Goal: Task Accomplishment & Management: Complete application form

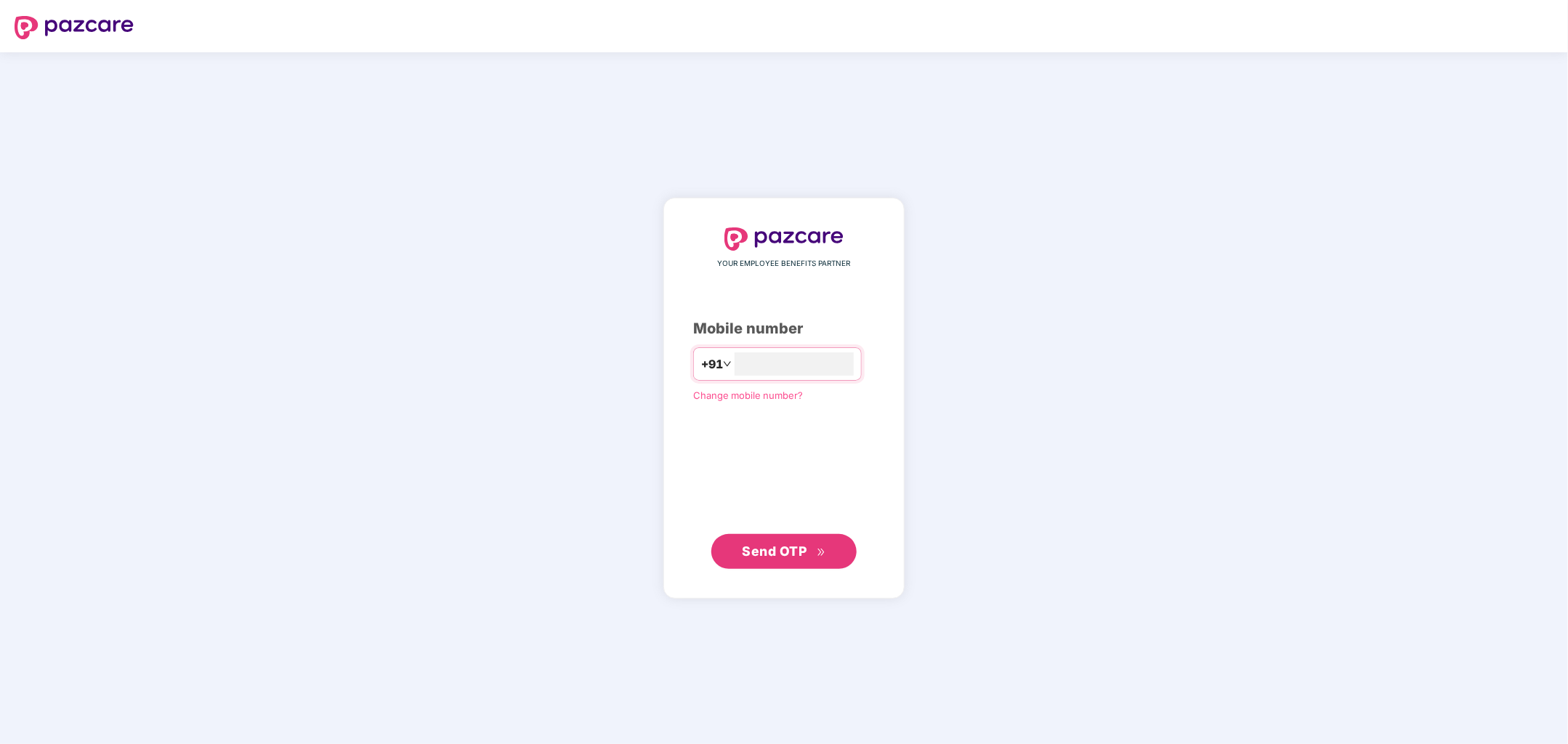
type input "**********"
click at [768, 560] on span "Send OTP" at bounding box center [784, 551] width 84 height 20
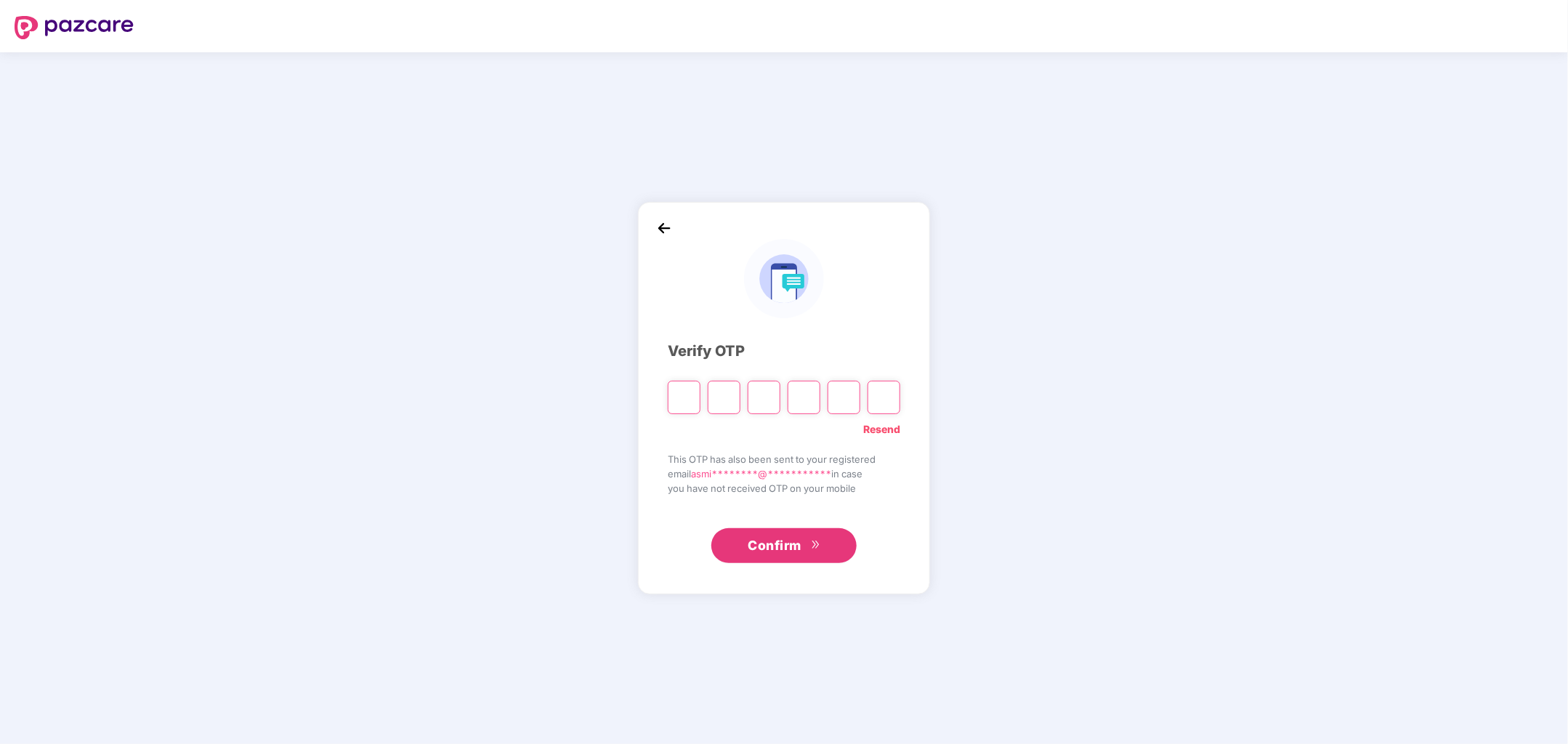
type input "*"
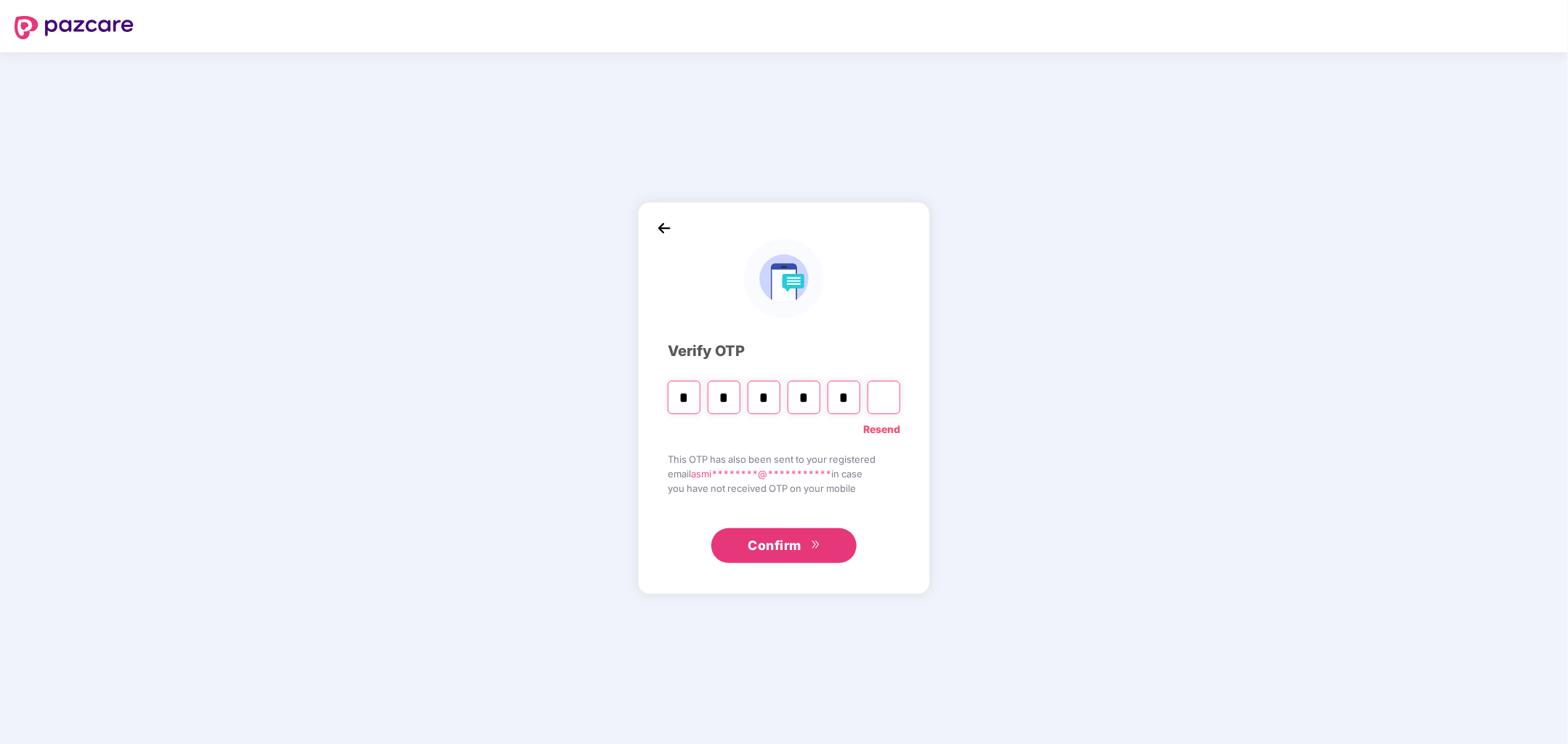
type input "*"
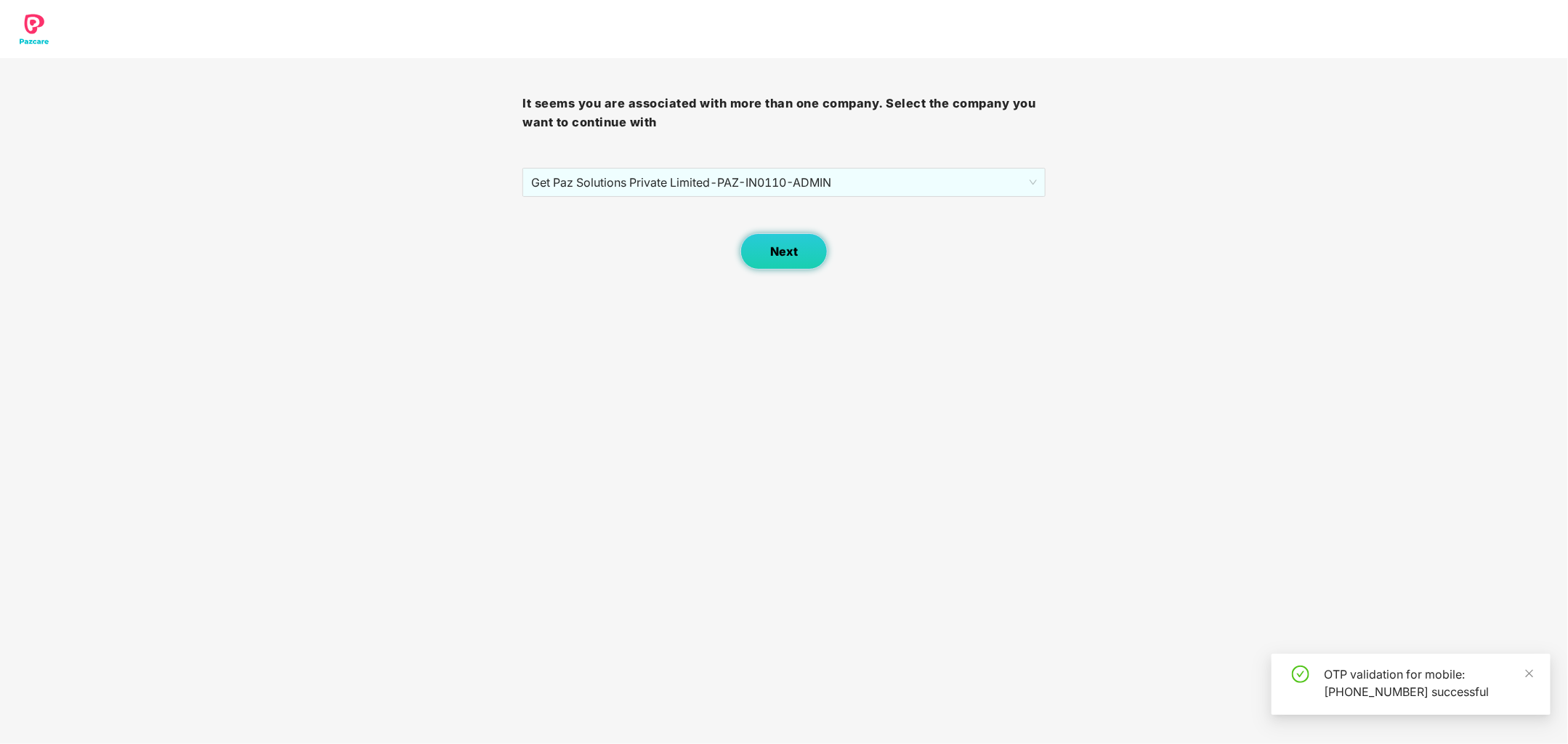
click at [804, 256] on button "Next" at bounding box center [784, 251] width 87 height 36
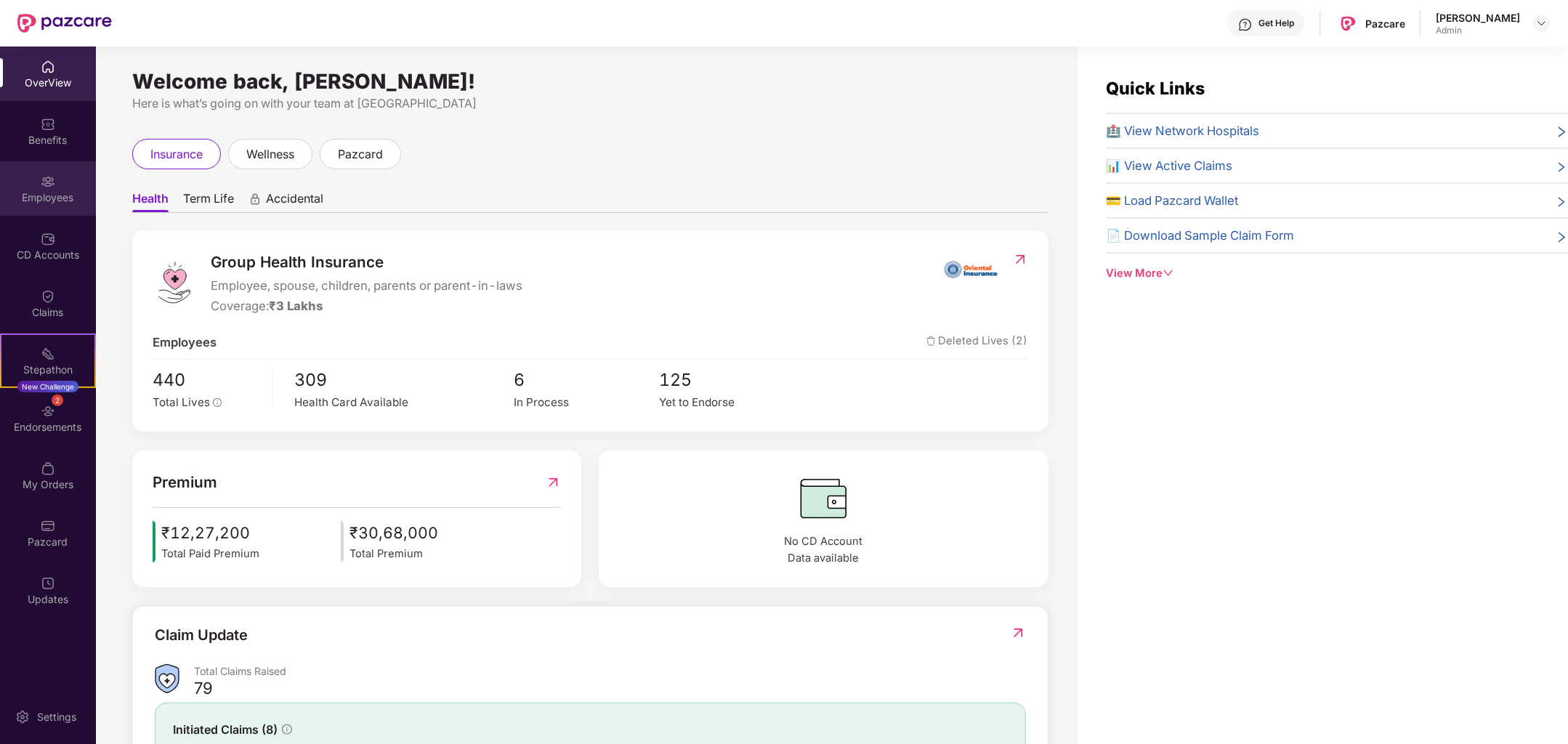
click at [44, 197] on div "Employees" at bounding box center [48, 197] width 96 height 15
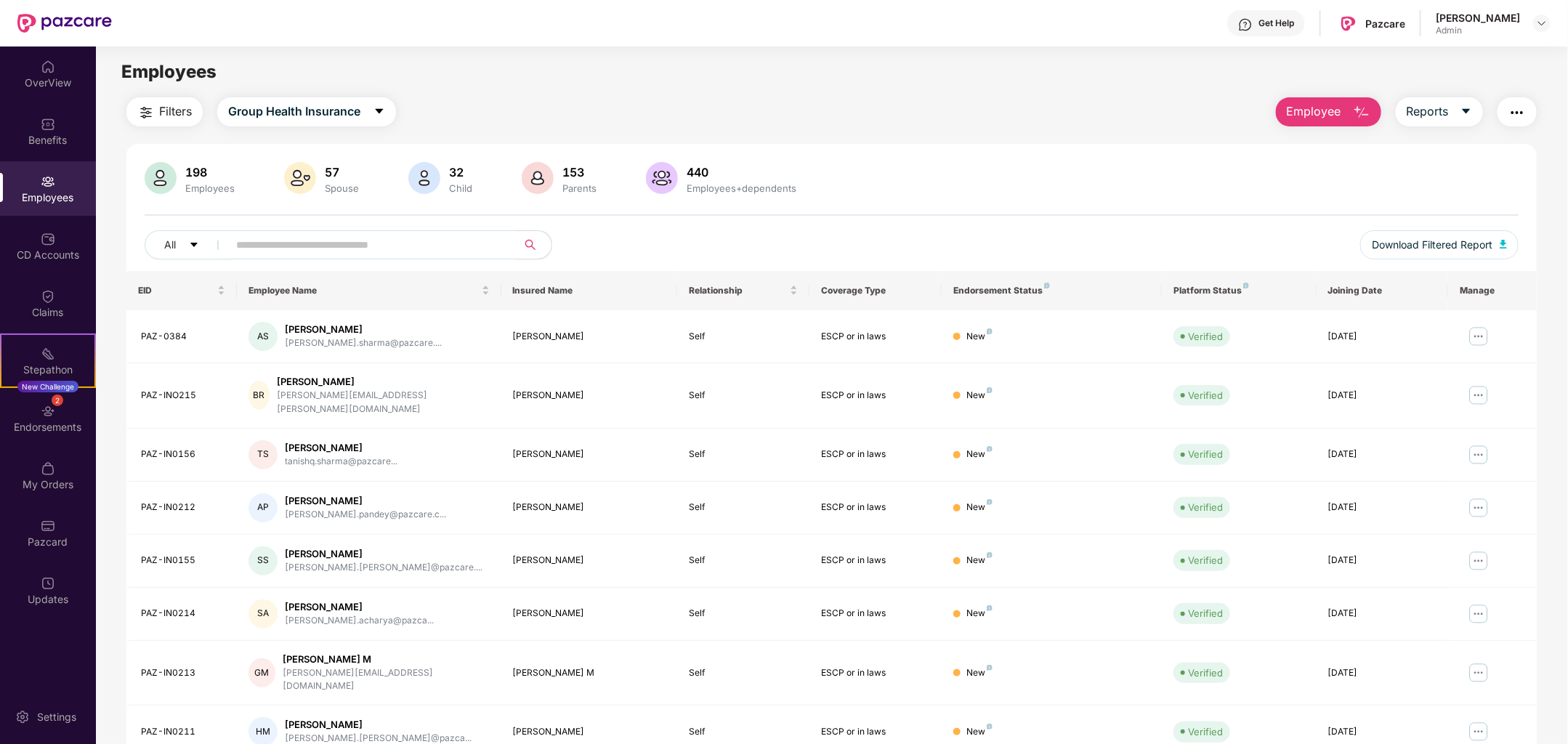
click at [1325, 108] on span "Employee" at bounding box center [1314, 111] width 55 height 18
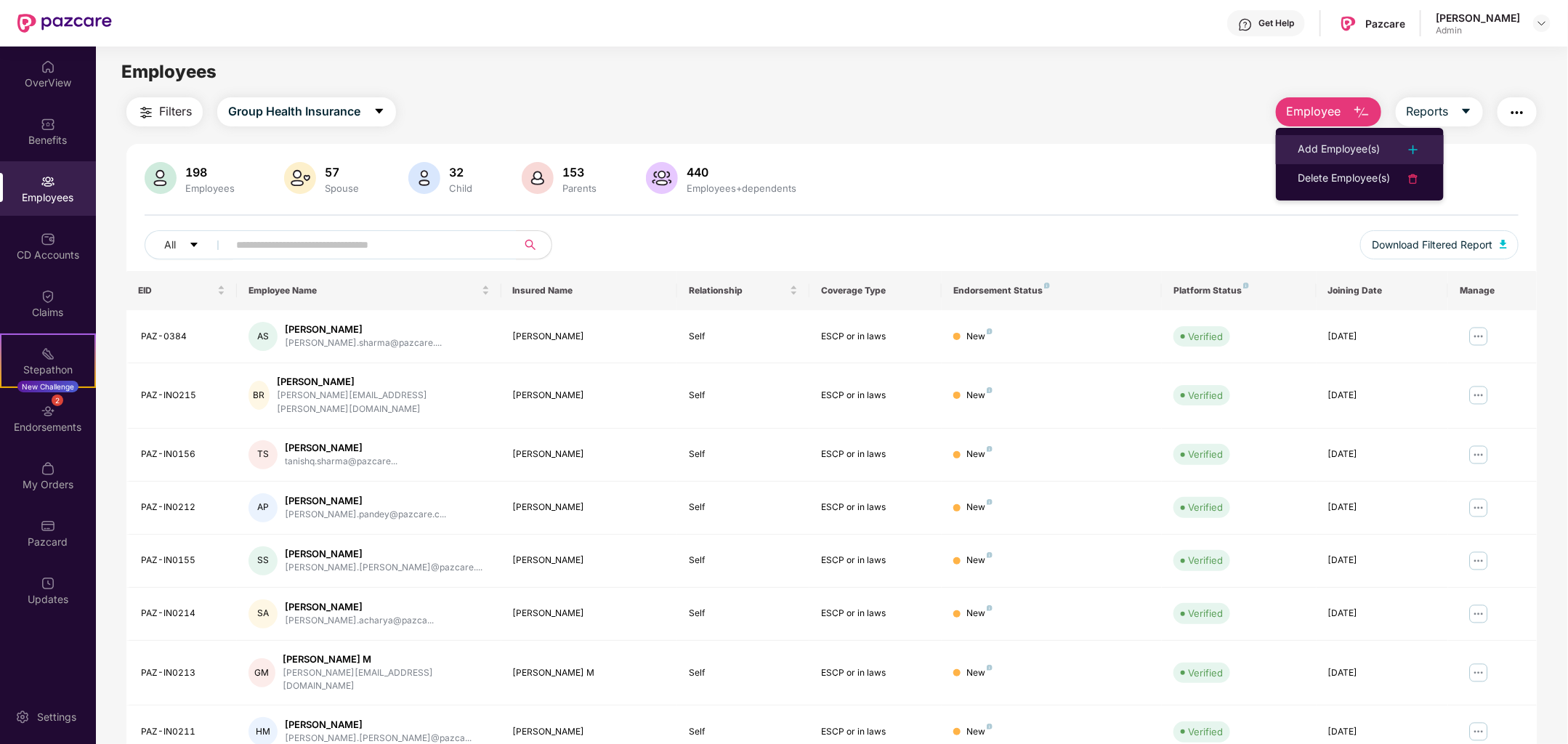
click at [1344, 146] on div "Add Employee(s)" at bounding box center [1339, 150] width 82 height 18
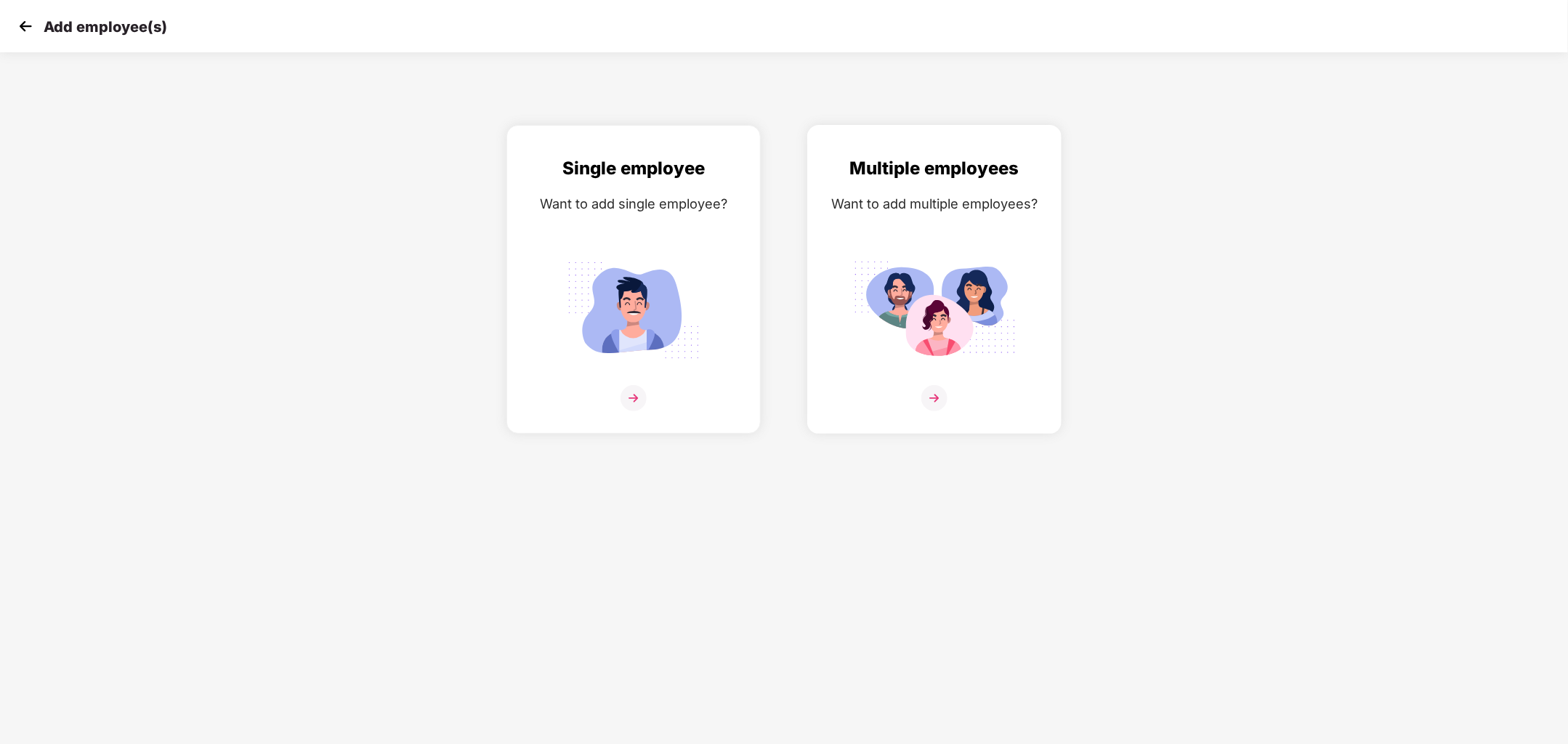
click at [877, 331] on img at bounding box center [935, 310] width 163 height 113
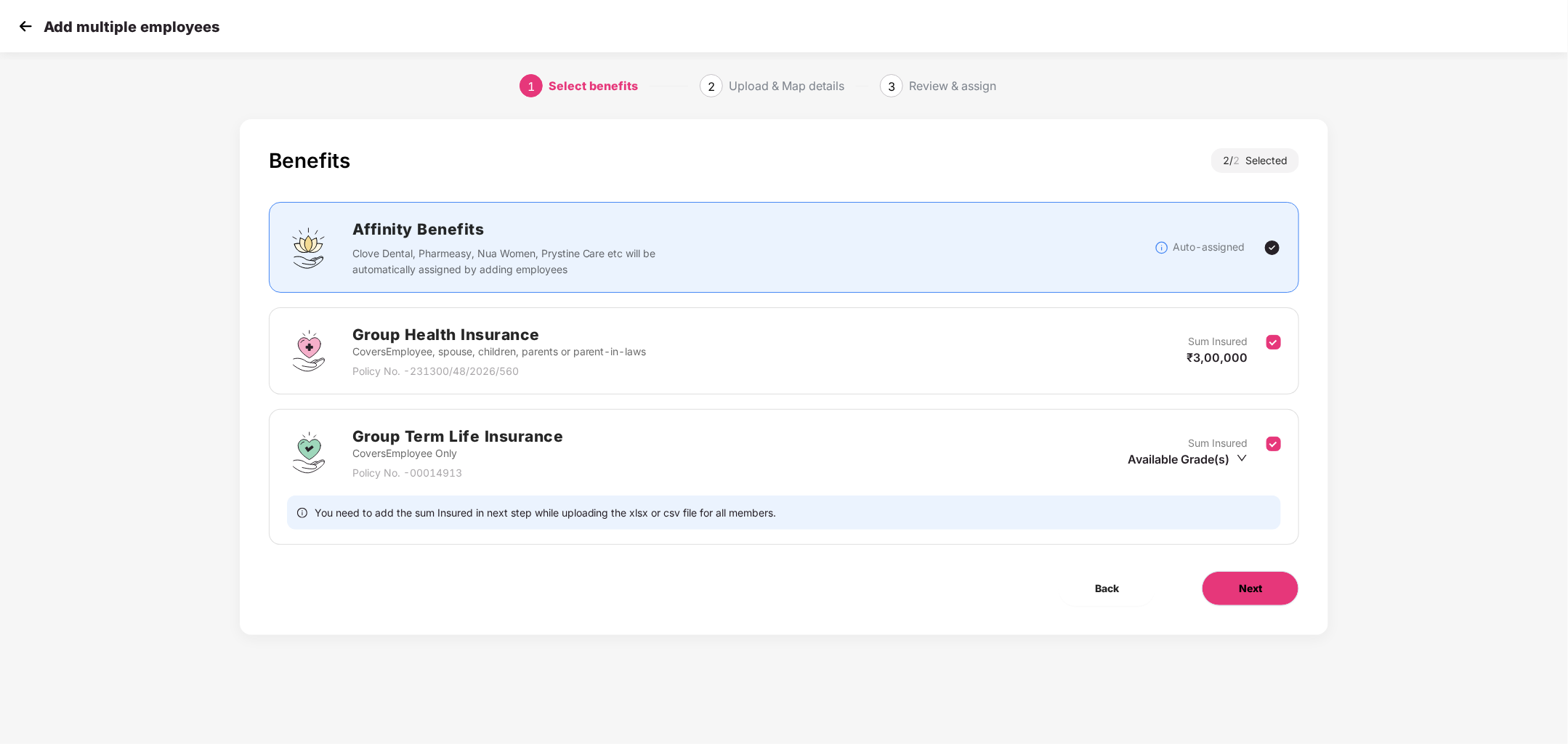
click at [1247, 592] on span "Next" at bounding box center [1250, 589] width 23 height 16
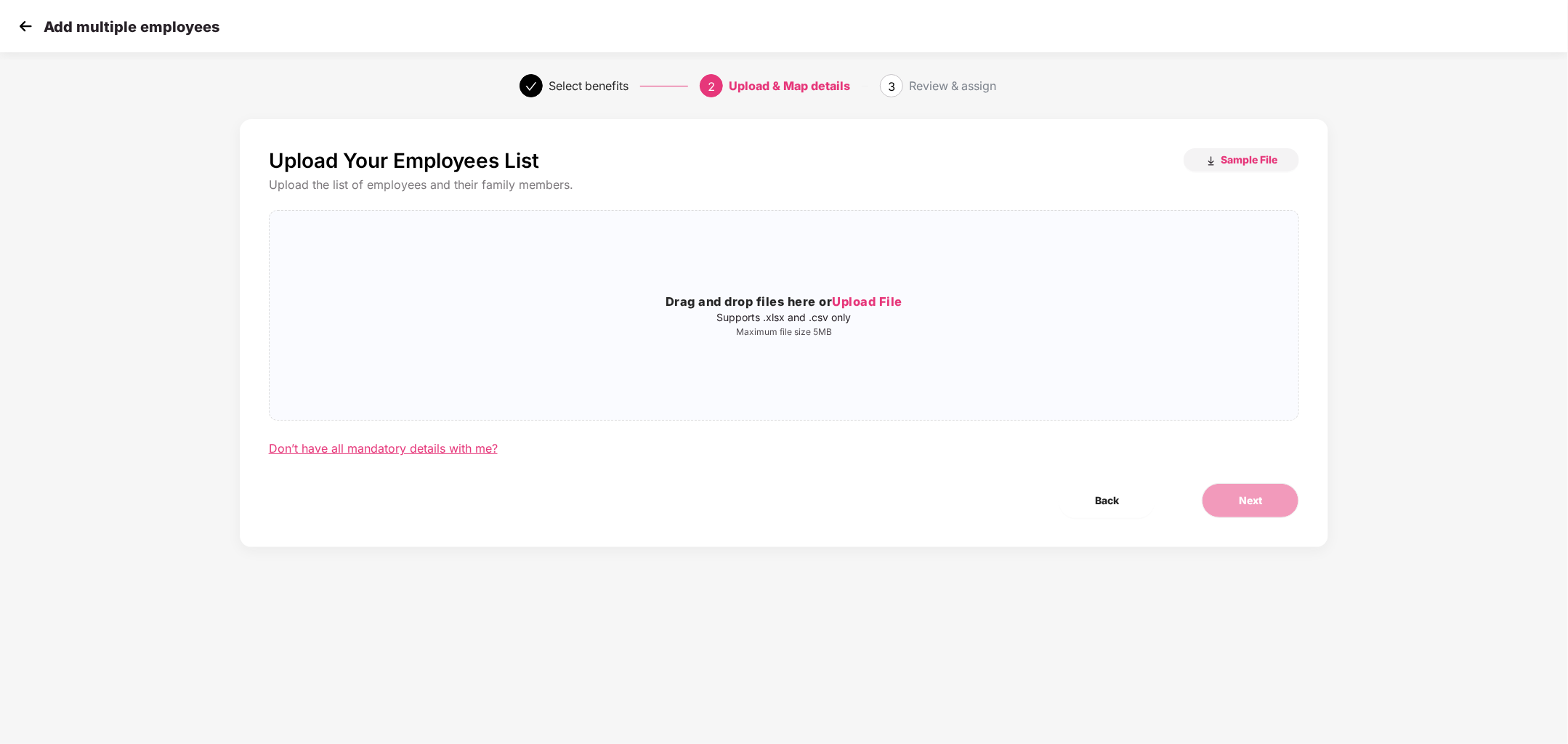
click at [434, 453] on div "Don’t have all mandatory details with me?" at bounding box center [383, 448] width 229 height 16
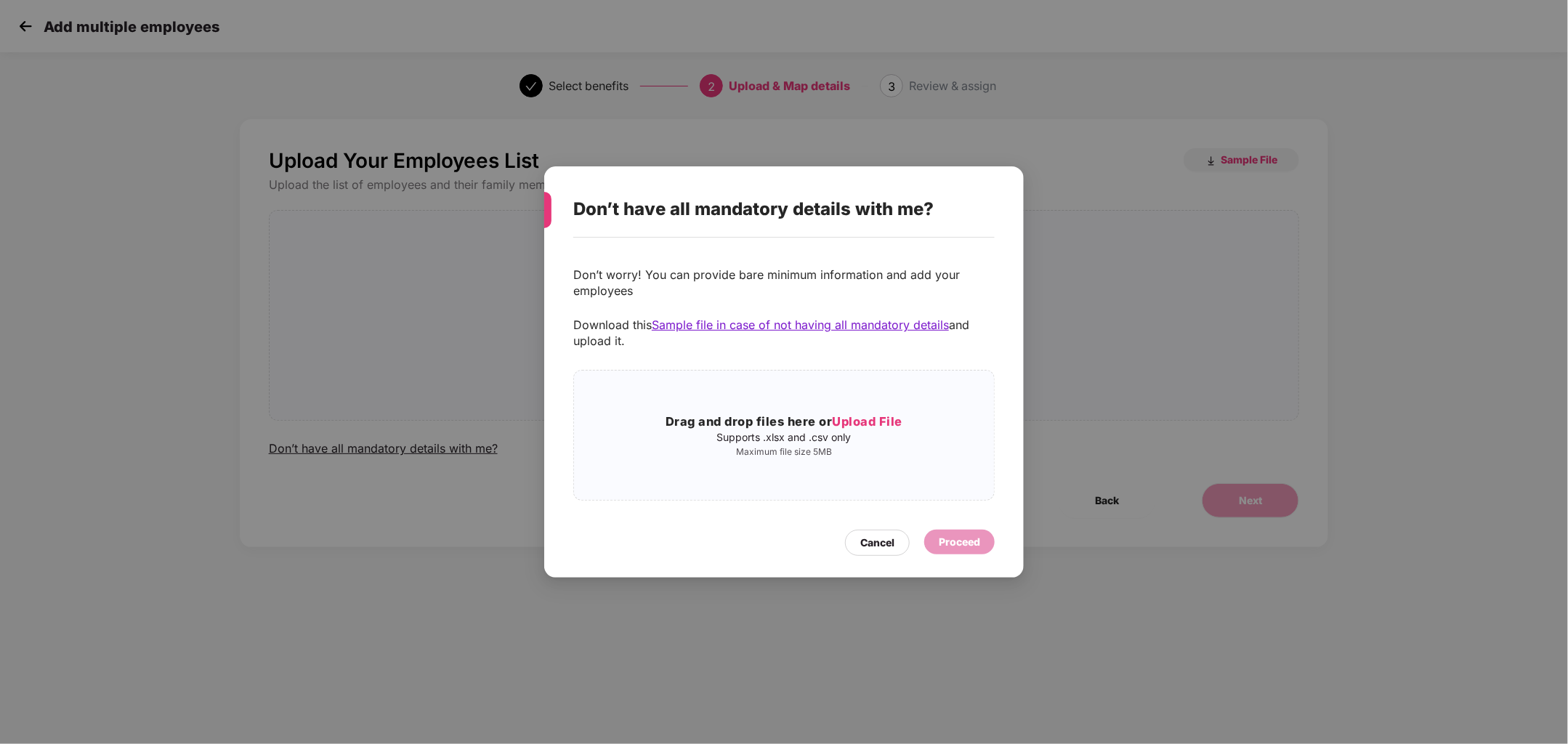
click at [945, 539] on div "Proceed" at bounding box center [960, 542] width 41 height 16
click at [885, 535] on div "Cancel" at bounding box center [878, 543] width 34 height 16
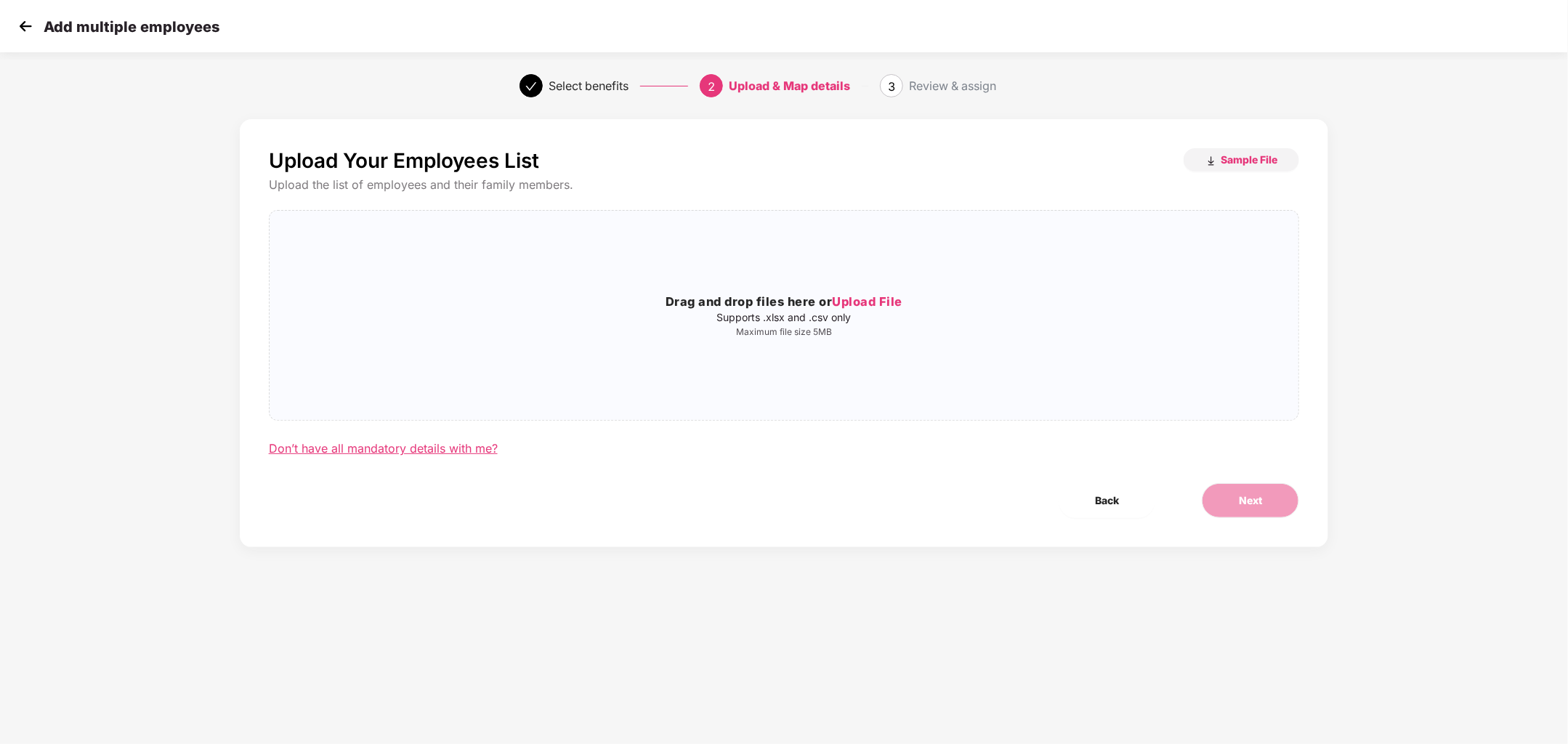
click at [463, 452] on div "Don’t have all mandatory details with me?" at bounding box center [383, 448] width 229 height 16
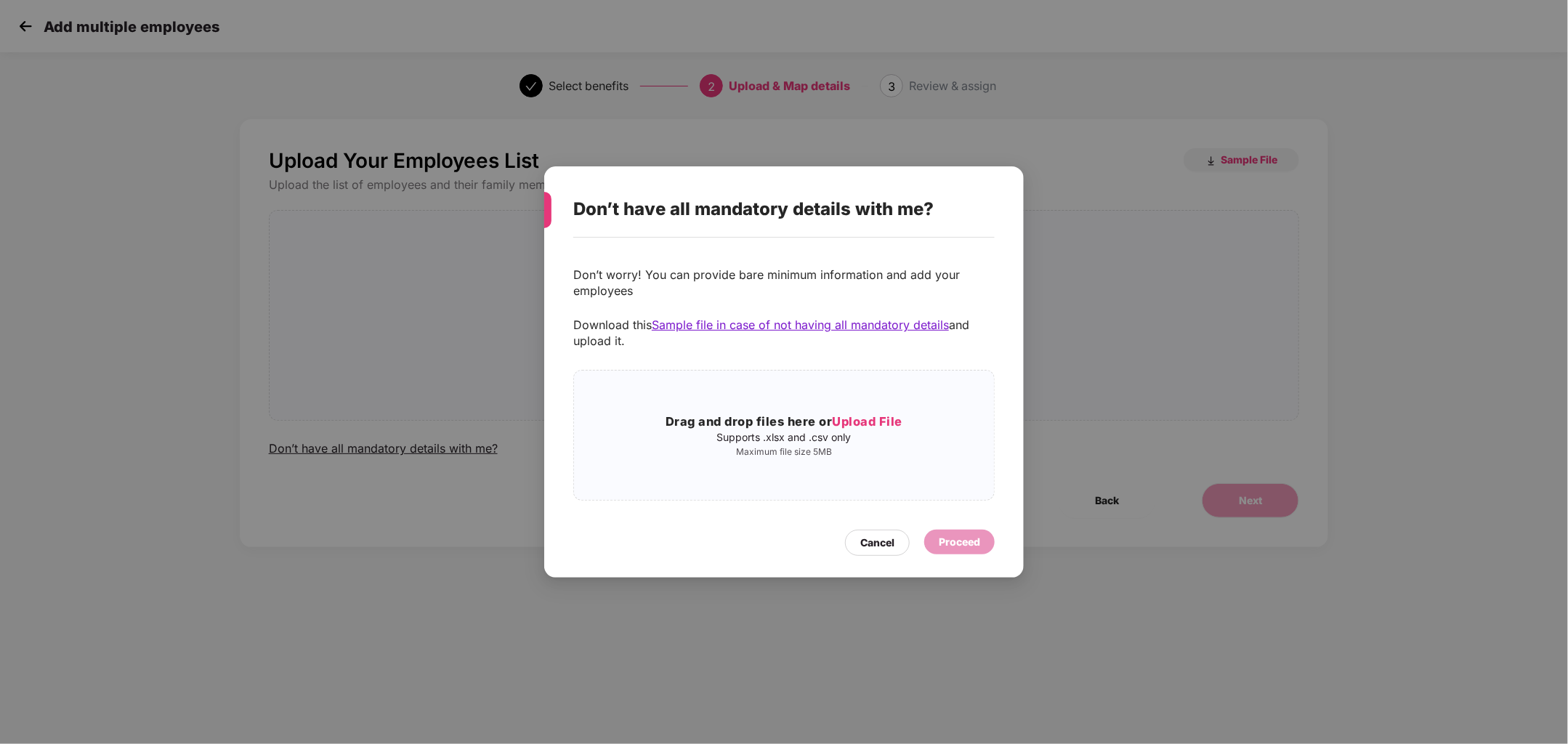
click at [884, 557] on div "Don’t worry! You can provide bare minimum information and add your employees Do…" at bounding box center [784, 400] width 480 height 325
click at [881, 539] on div "Cancel" at bounding box center [878, 543] width 34 height 16
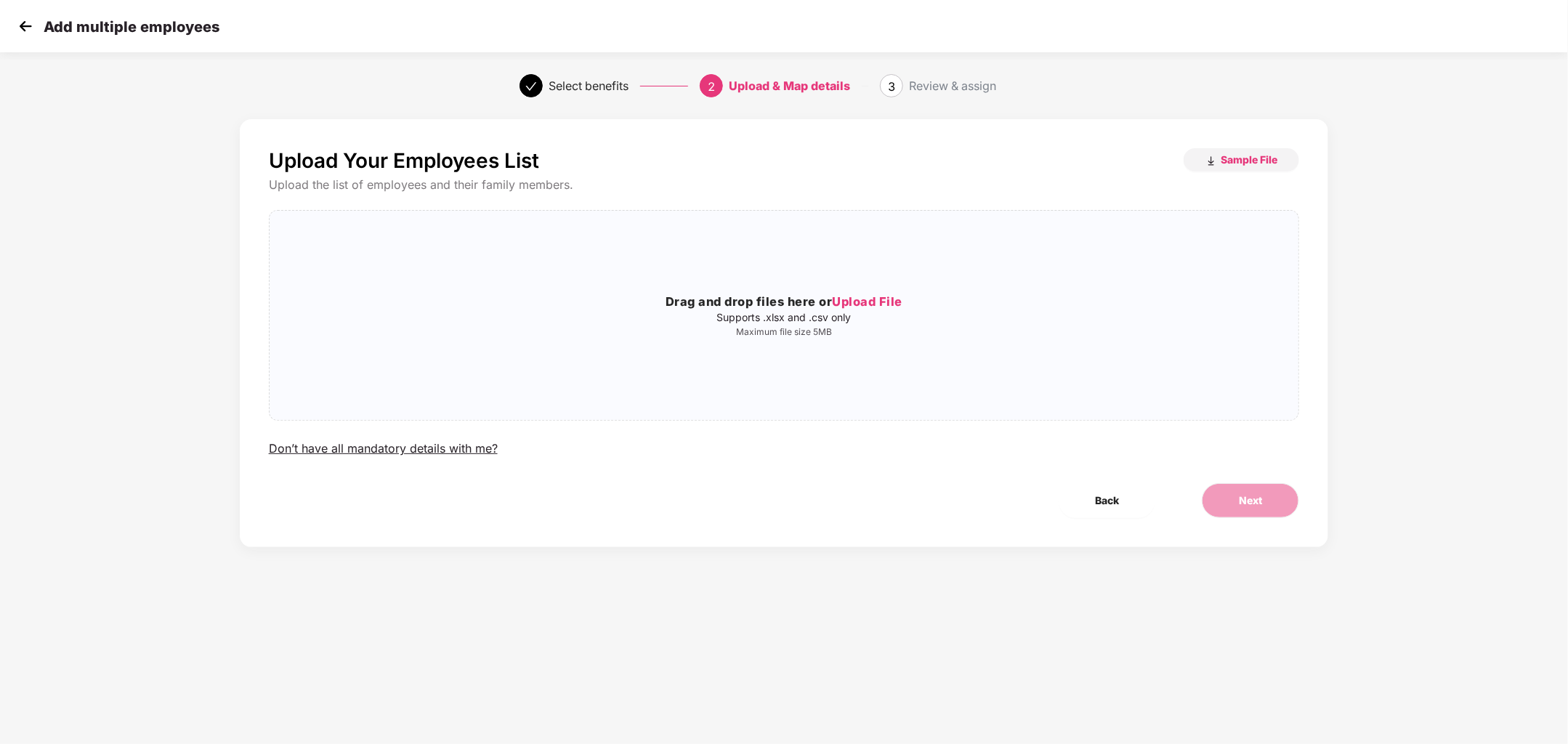
click at [141, 35] on p "Add multiple employees" at bounding box center [132, 27] width 176 height 18
click at [100, 30] on p "Add multiple employees" at bounding box center [132, 27] width 176 height 18
click at [36, 26] on img at bounding box center [25, 26] width 21 height 21
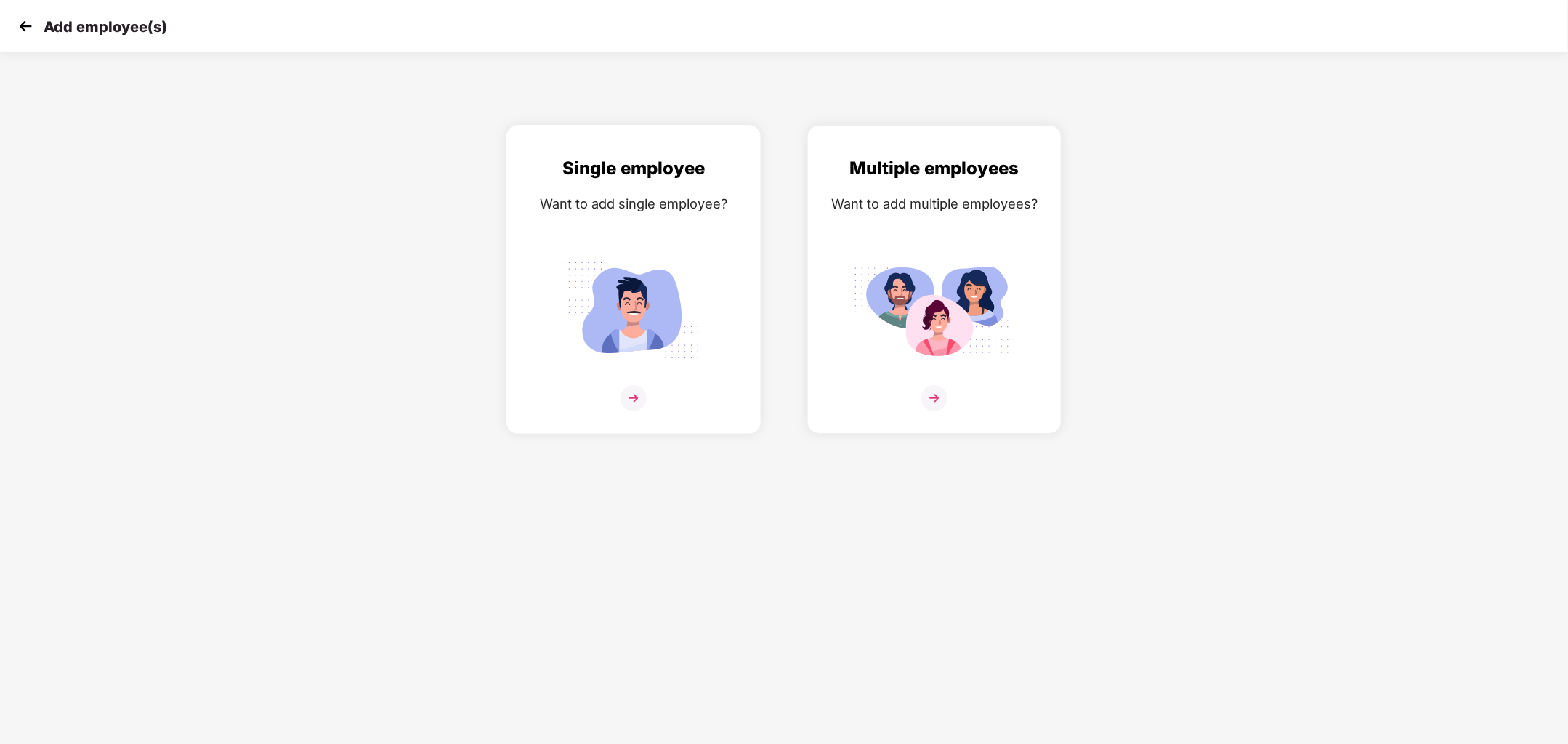
click at [664, 269] on img at bounding box center [633, 310] width 163 height 113
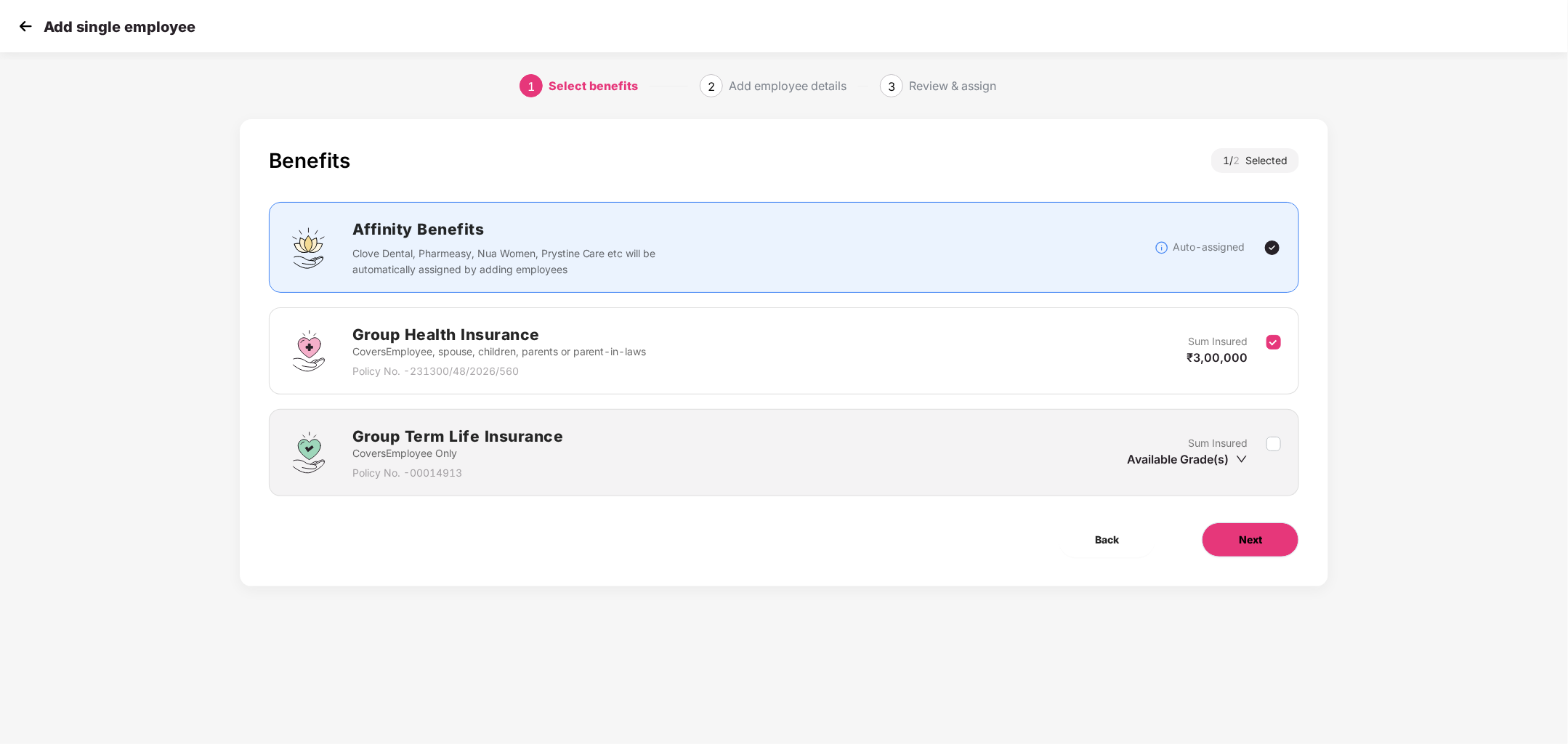
click at [1272, 535] on button "Next" at bounding box center [1251, 539] width 98 height 35
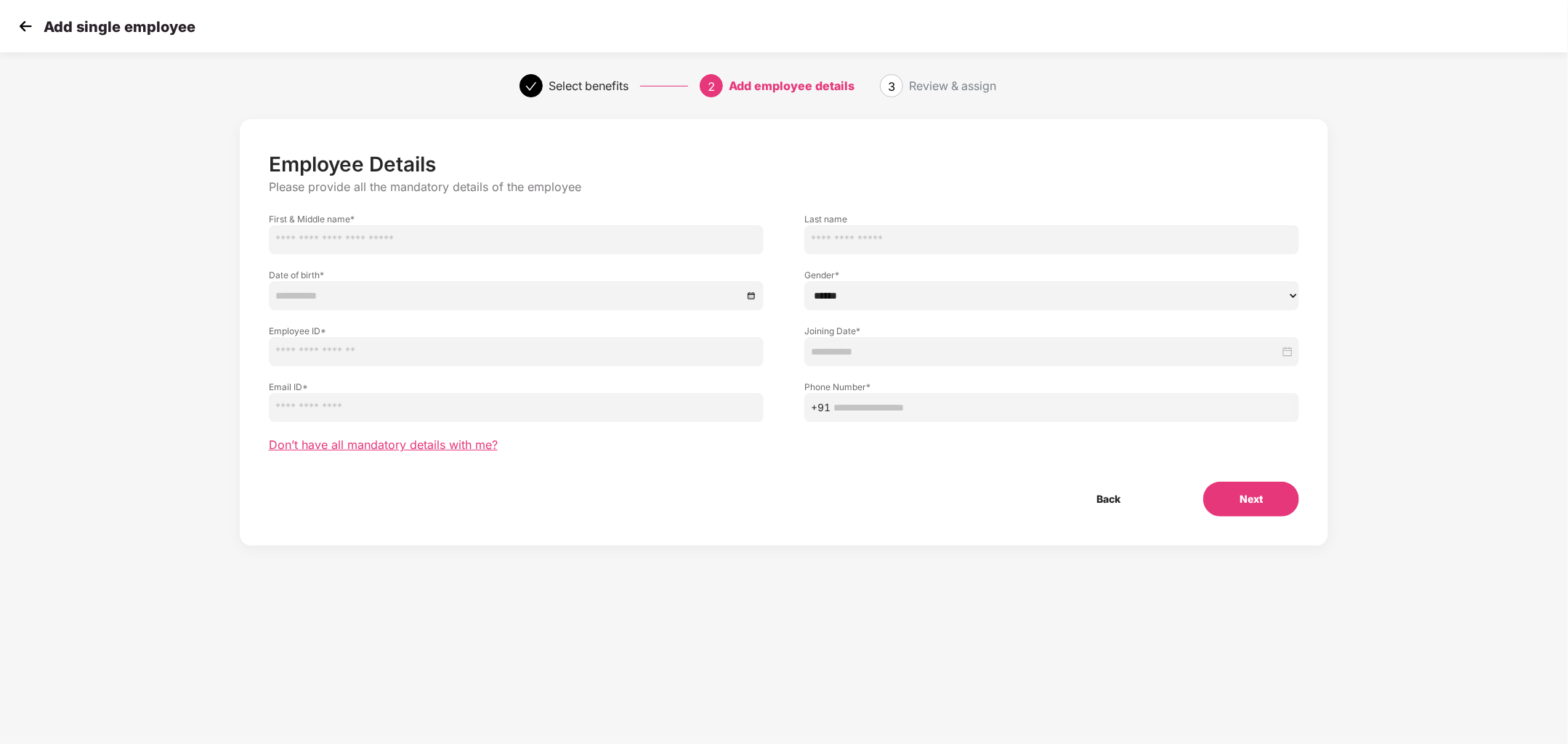
click at [485, 445] on span "Don’t have all mandatory details with me?" at bounding box center [383, 444] width 229 height 16
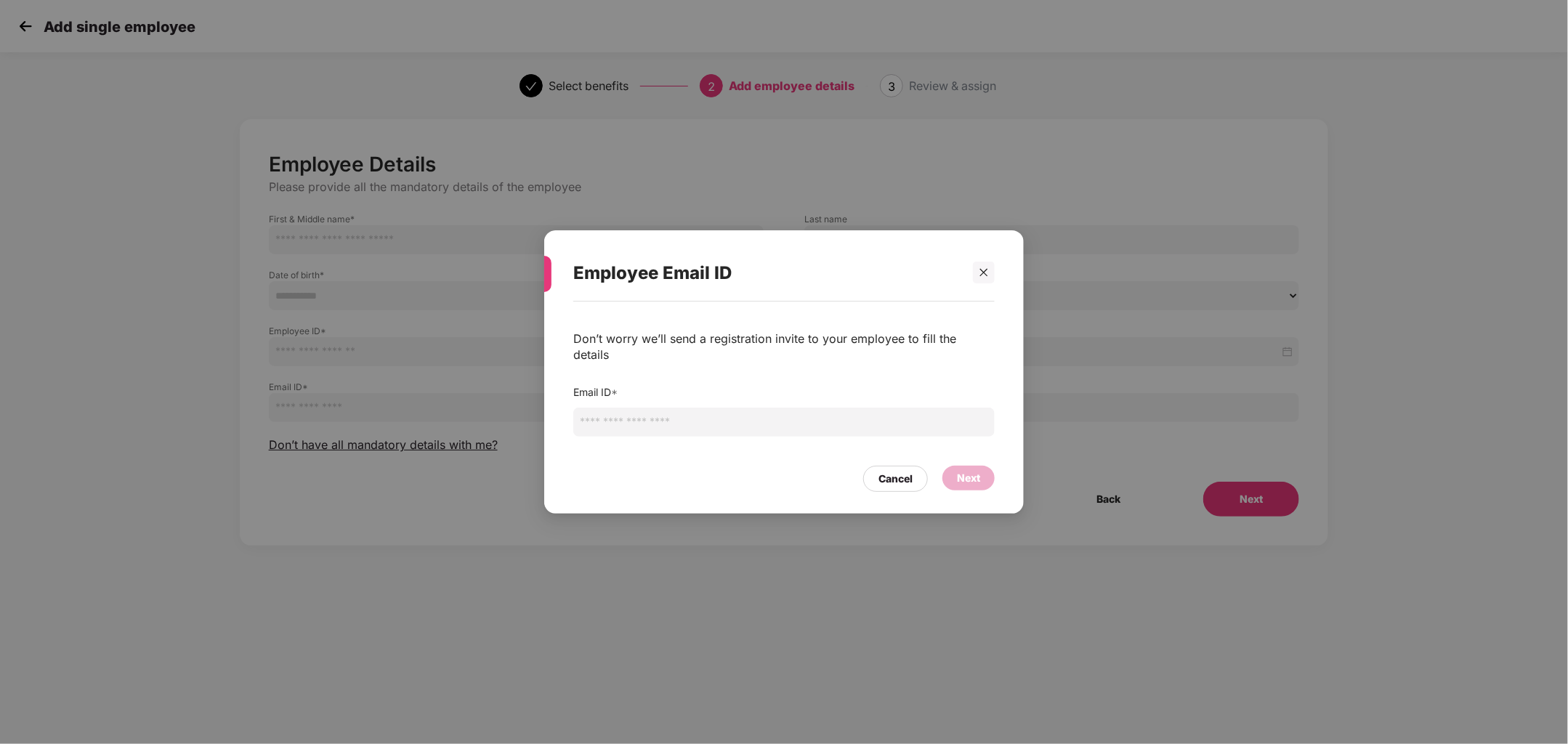
click at [721, 422] on input "email" at bounding box center [784, 422] width 422 height 29
type input "*****"
drag, startPoint x: 648, startPoint y: 411, endPoint x: 550, endPoint y: 411, distance: 98.0
click at [550, 411] on div "Don’t worry we’ll send a registration invite to your employee to fill the detai…" at bounding box center [784, 400] width 480 height 197
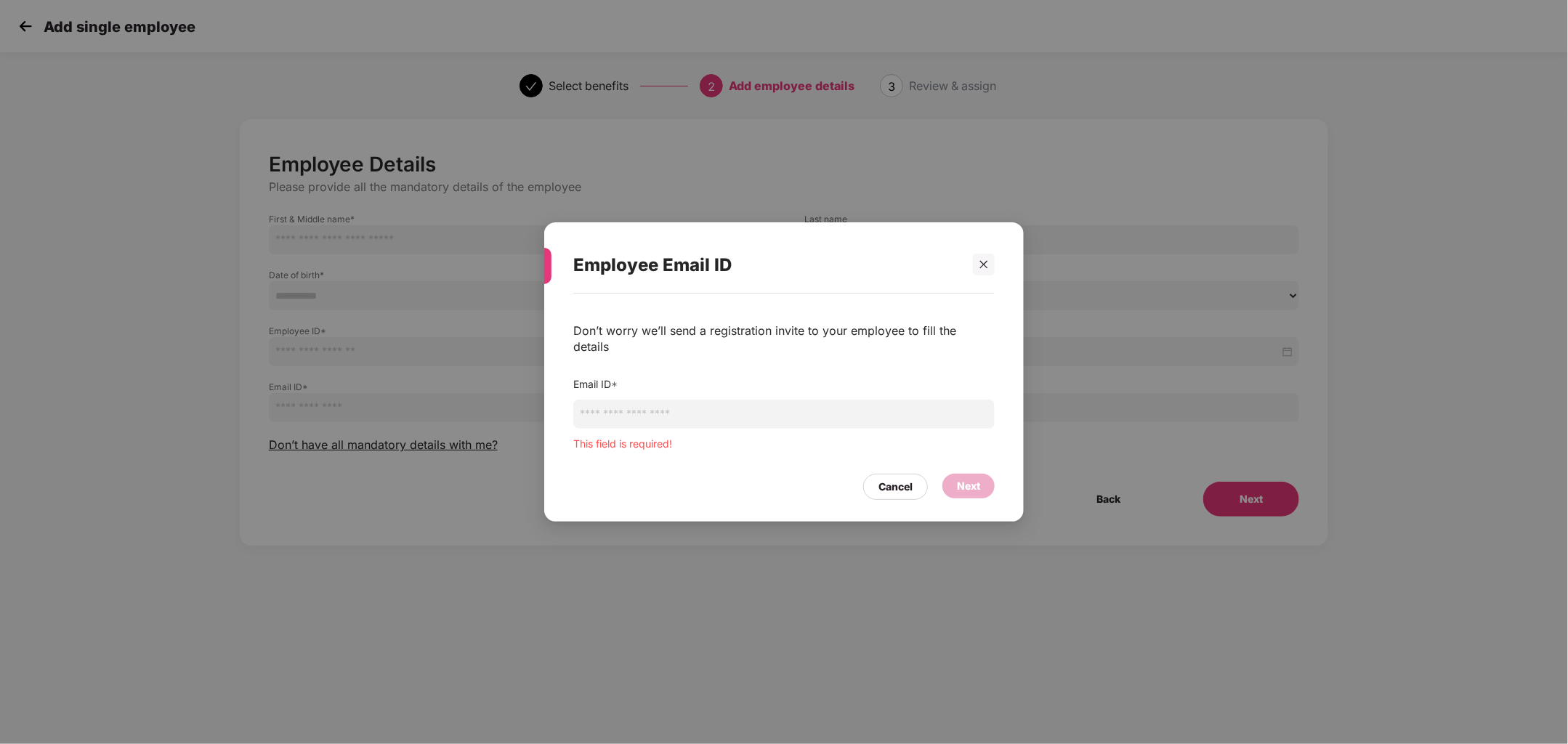
paste input "**********"
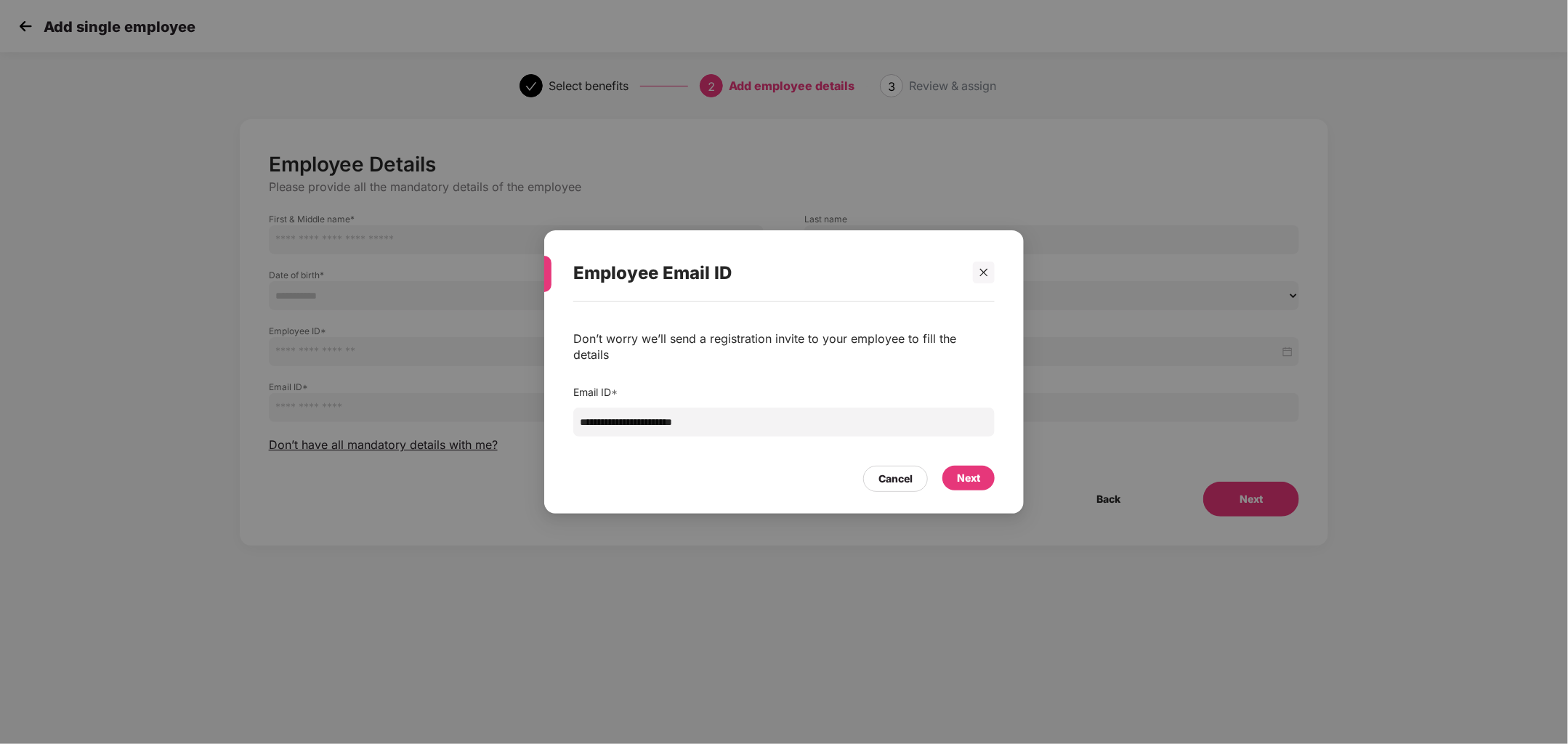
type input "**********"
click at [960, 470] on div "Next" at bounding box center [968, 478] width 23 height 16
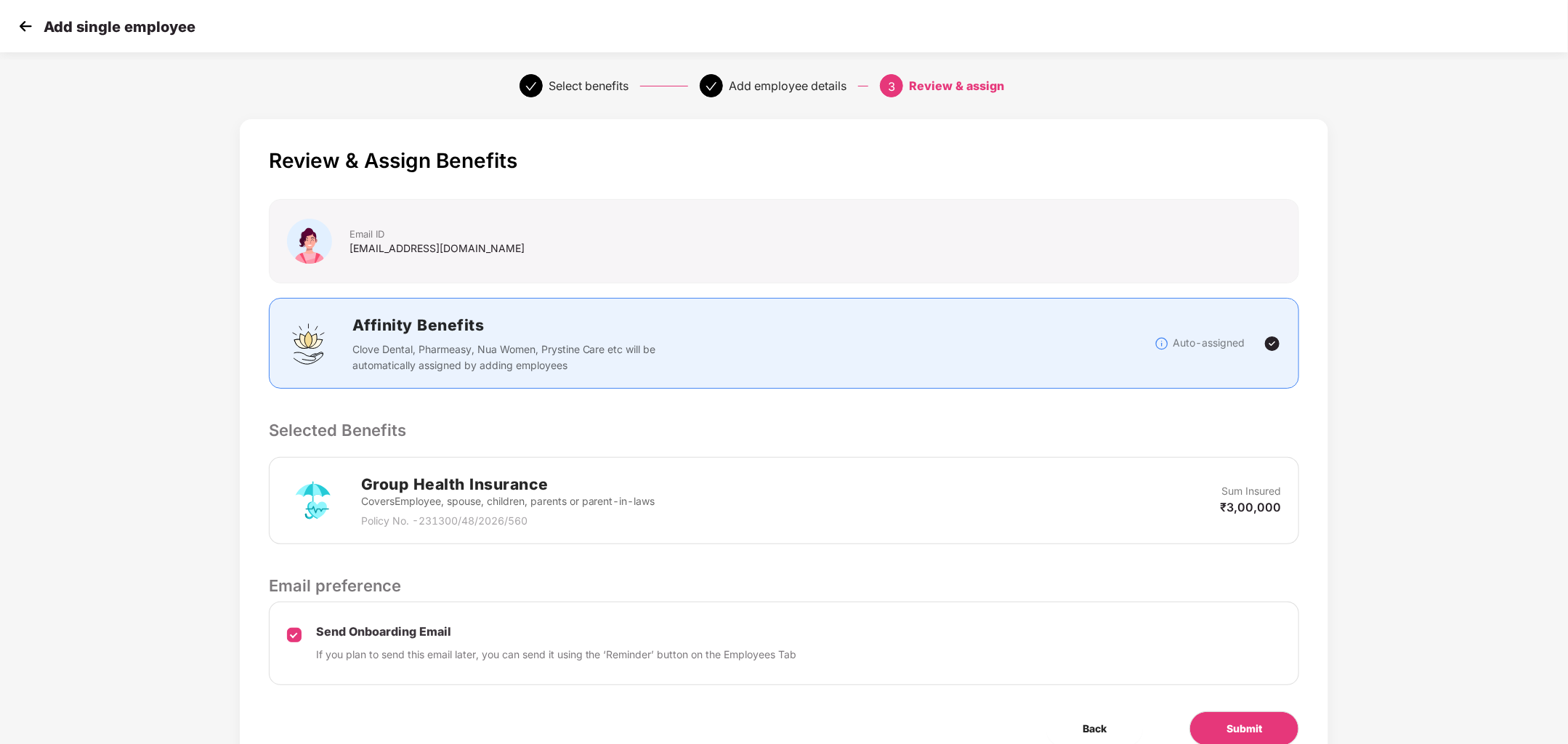
scroll to position [65, 0]
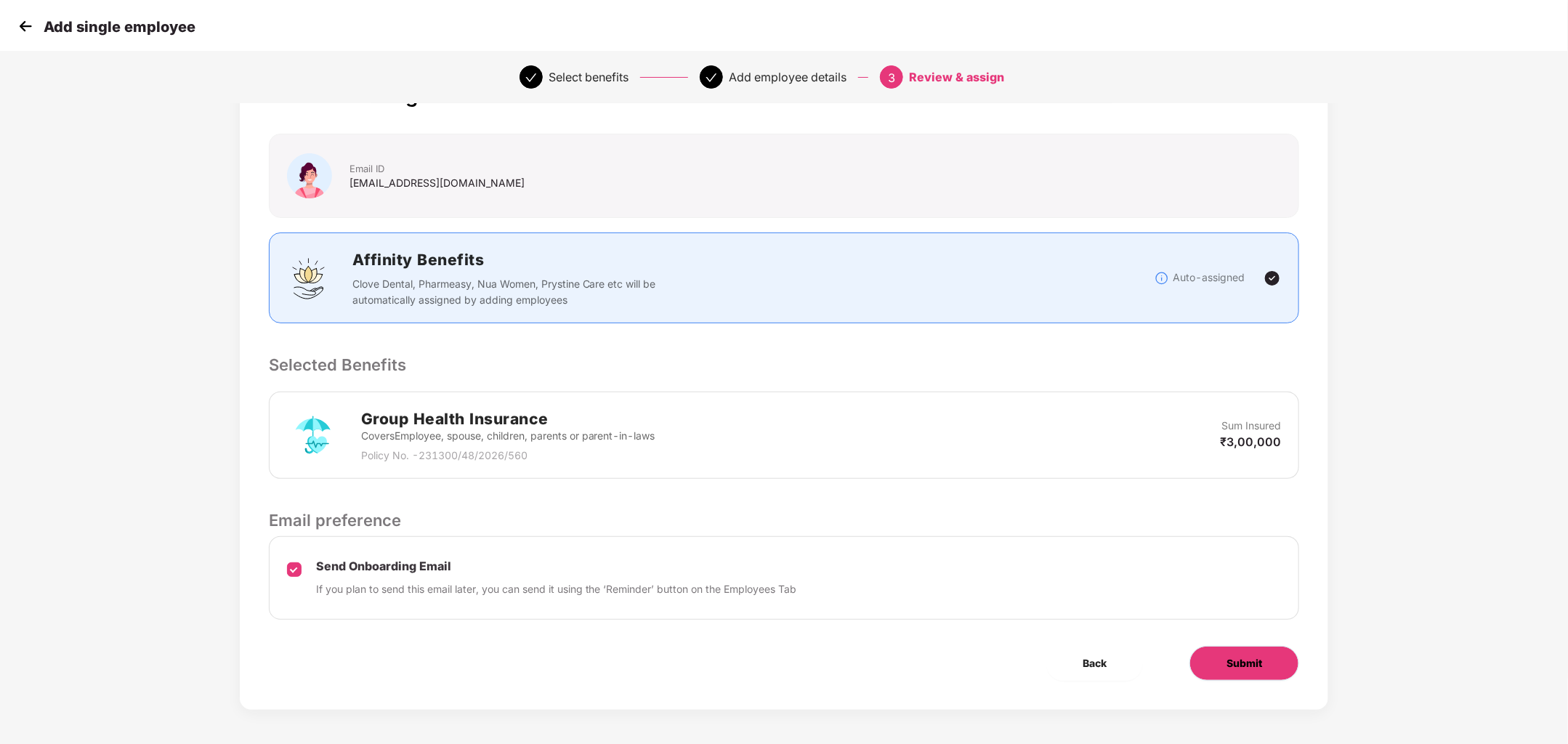
click at [1272, 655] on button "Submit" at bounding box center [1245, 663] width 110 height 35
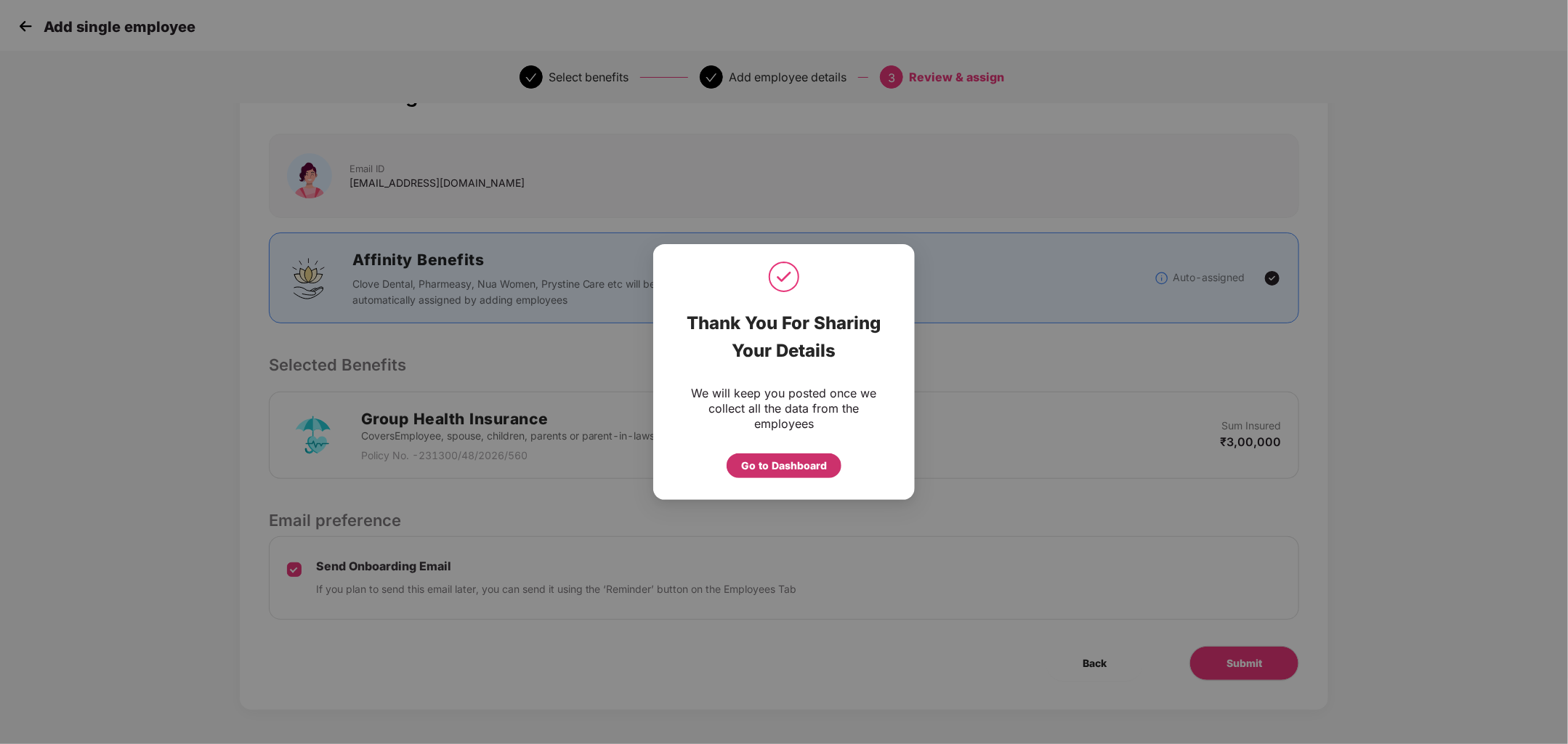
click at [755, 462] on div "Go to Dashboard" at bounding box center [784, 466] width 86 height 16
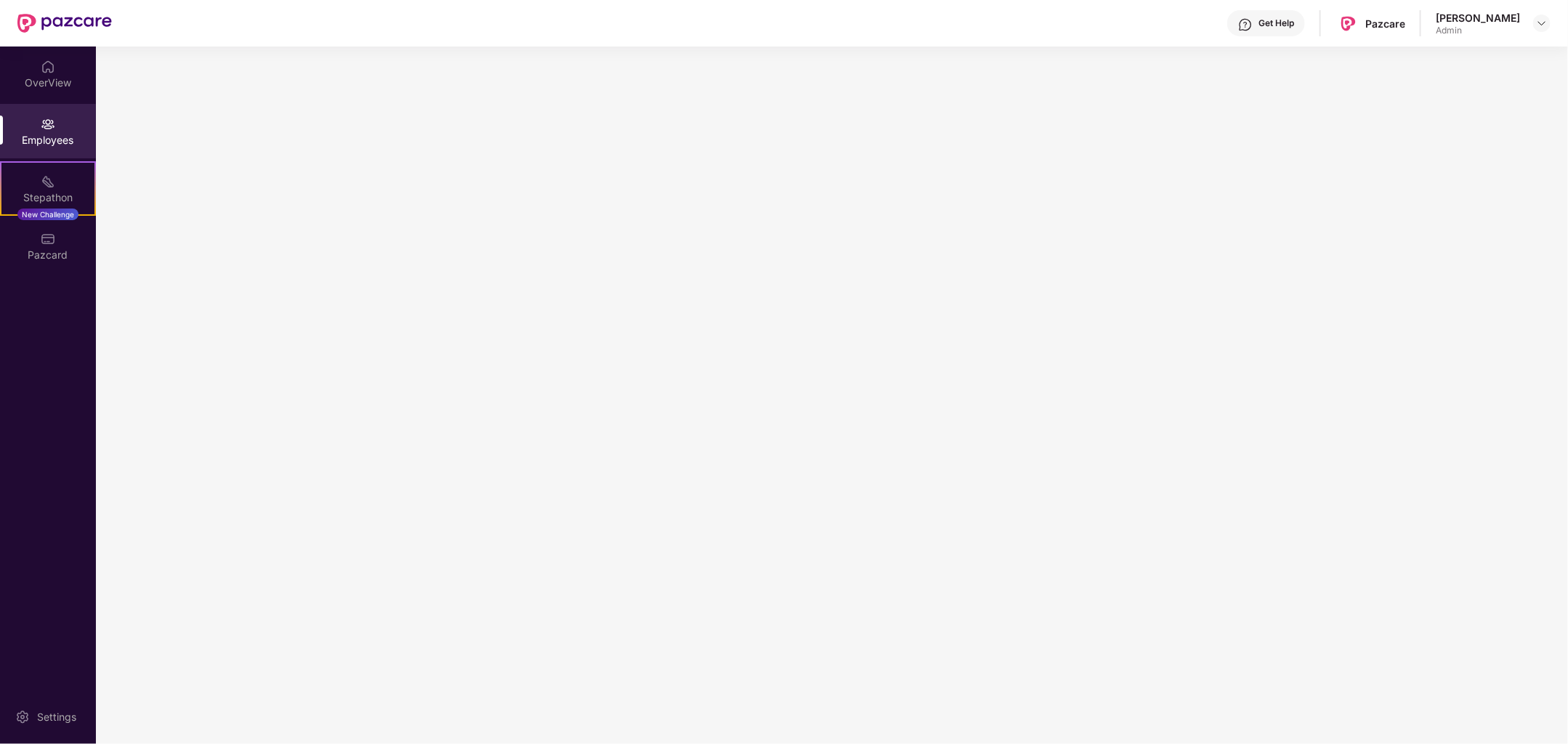
scroll to position [0, 0]
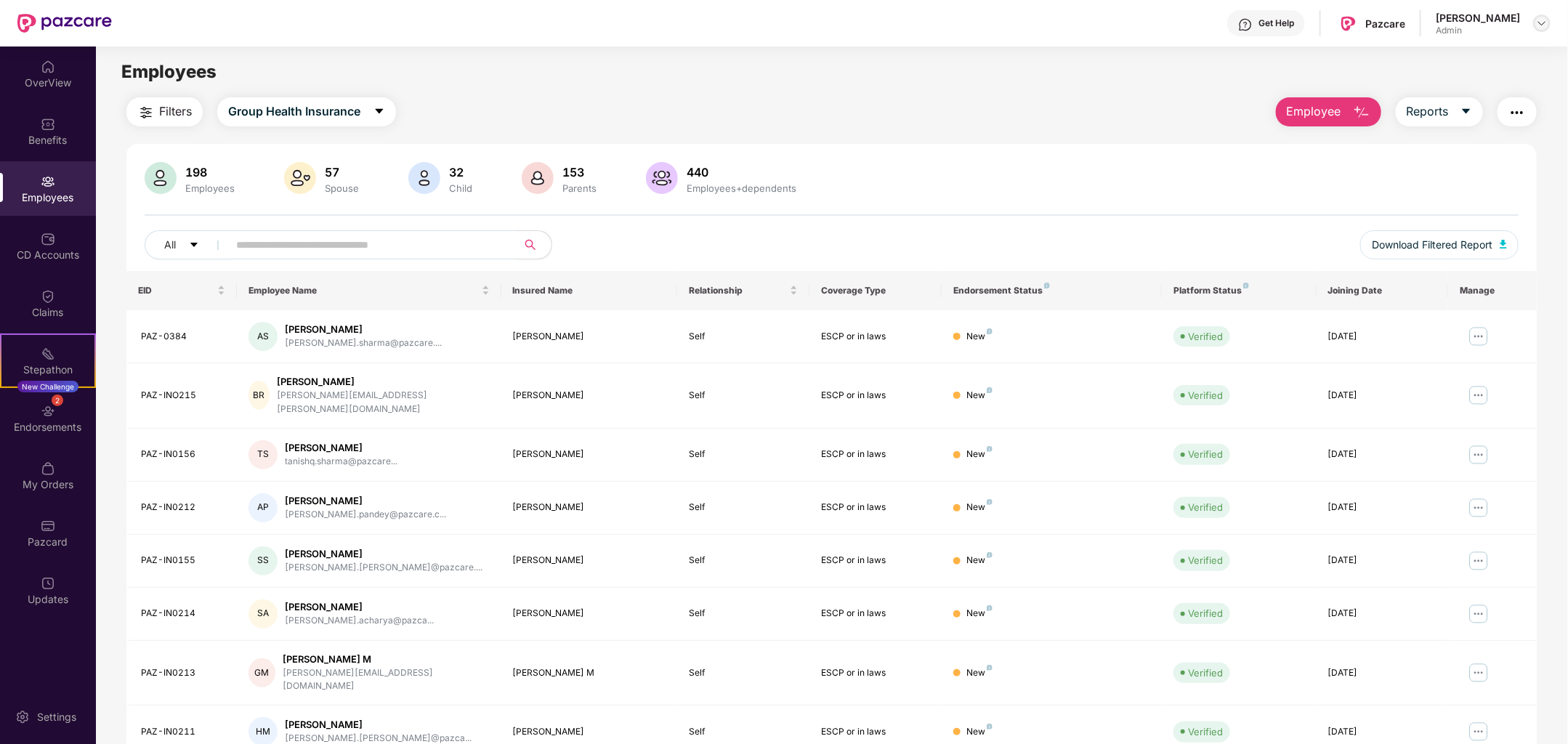
click at [1541, 24] on img at bounding box center [1542, 24] width 12 height 12
click at [1455, 87] on div "Switch Company" at bounding box center [1474, 85] width 189 height 28
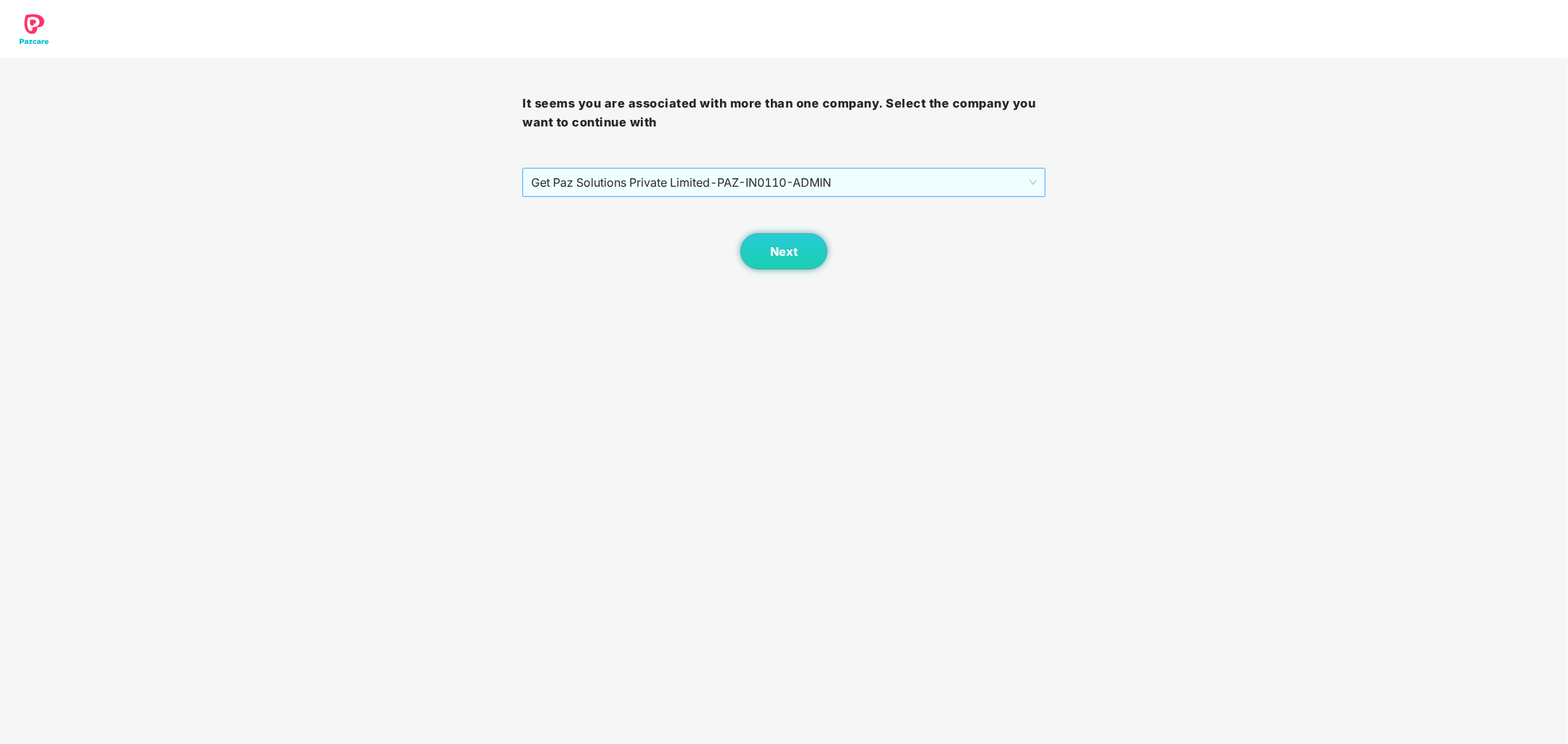
click at [963, 186] on span "Get Paz Solutions Private Limited - PAZ-IN0110 - ADMIN" at bounding box center [784, 182] width 505 height 27
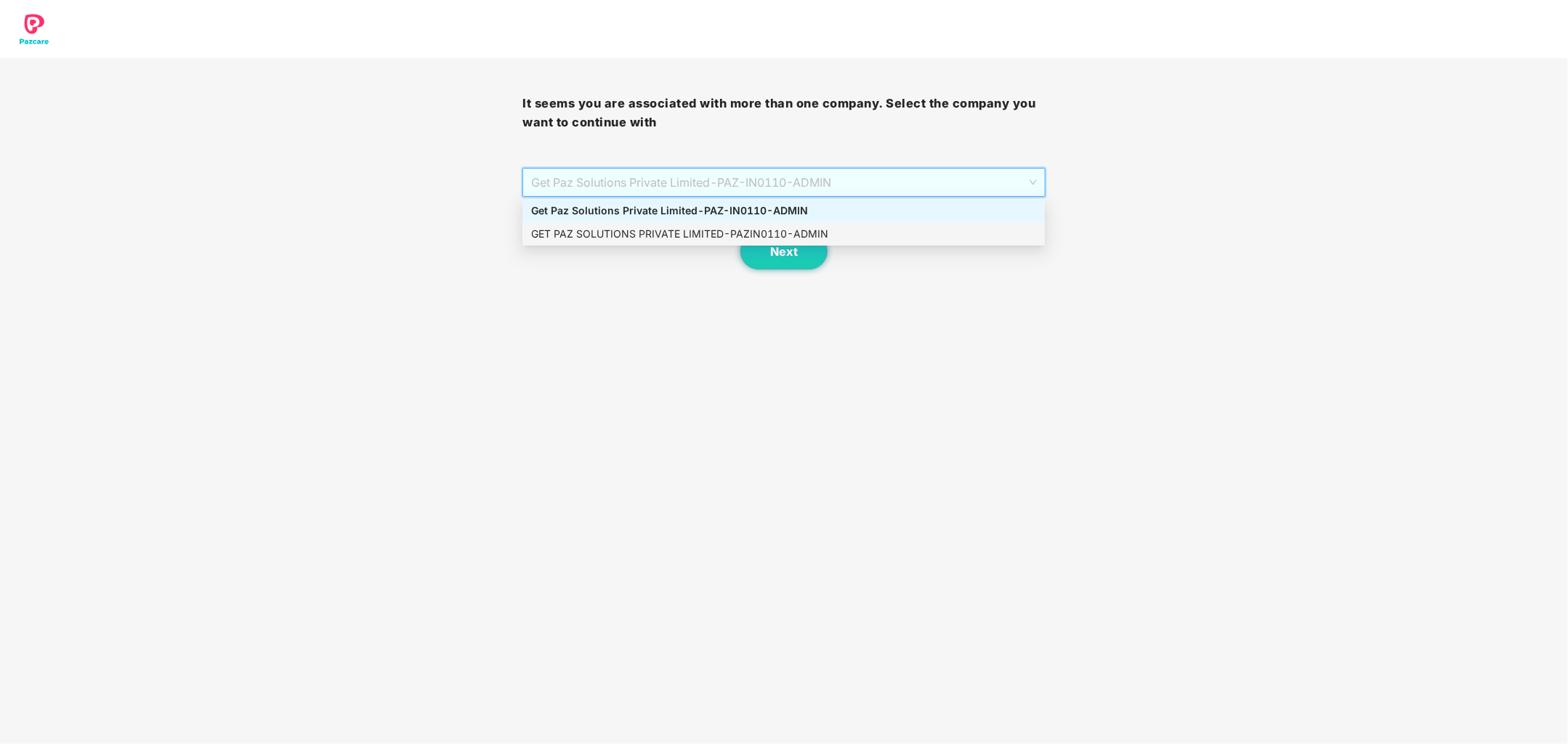
click at [825, 237] on div "GET PAZ SOLUTIONS PRIVATE LIMITED - PAZIN0110 - ADMIN" at bounding box center [784, 234] width 505 height 16
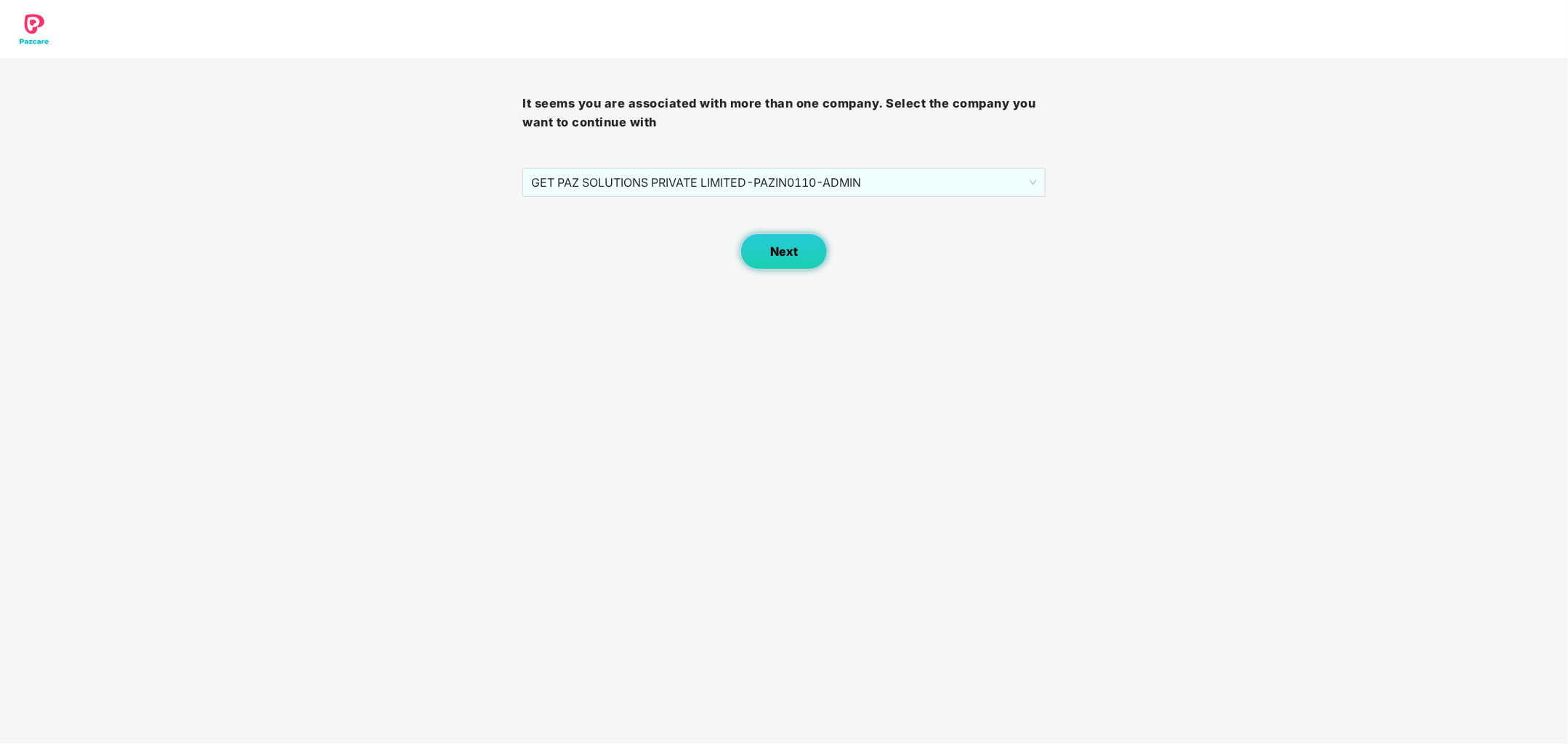
click at [787, 252] on span "Next" at bounding box center [784, 251] width 27 height 14
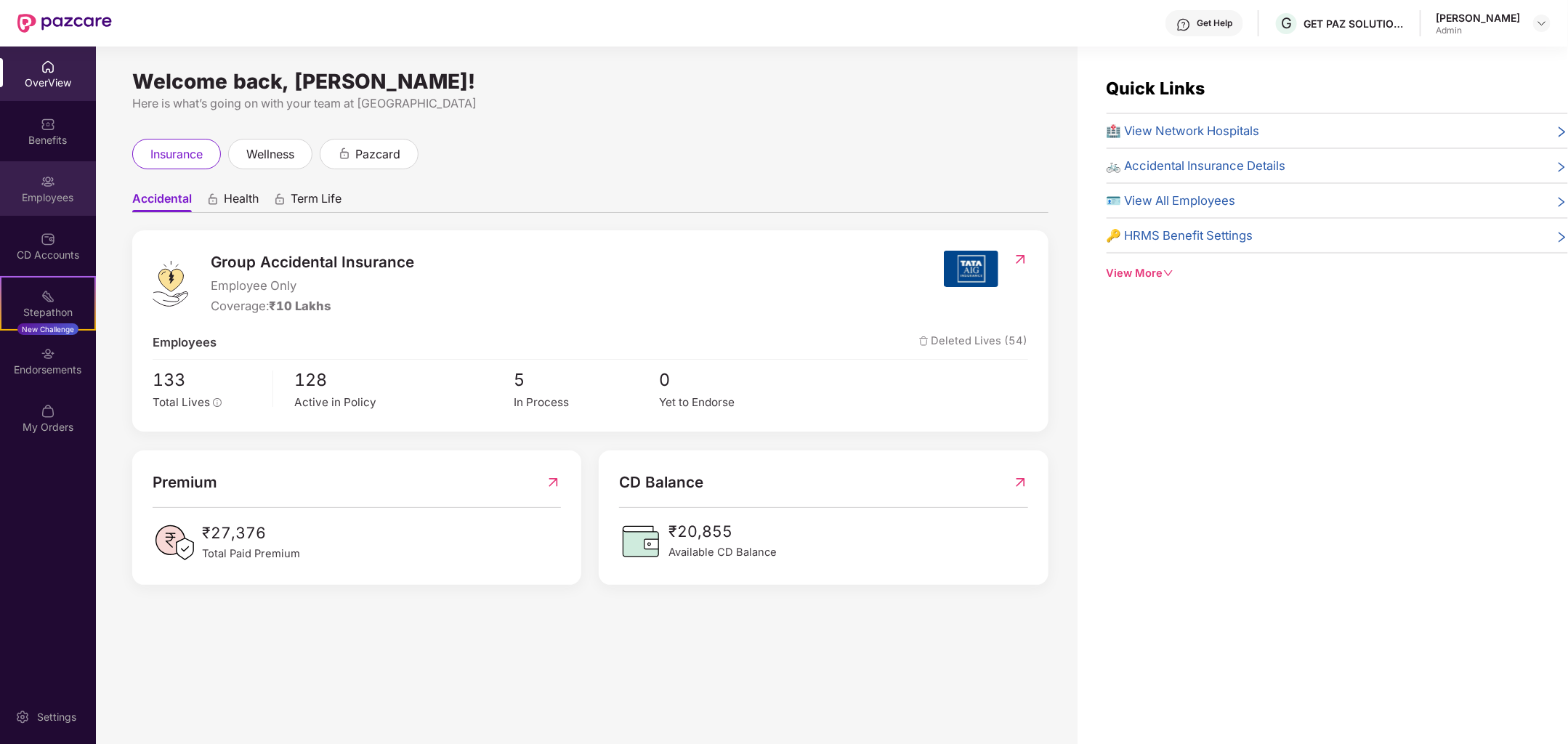
click at [53, 188] on div "Employees" at bounding box center [48, 189] width 96 height 55
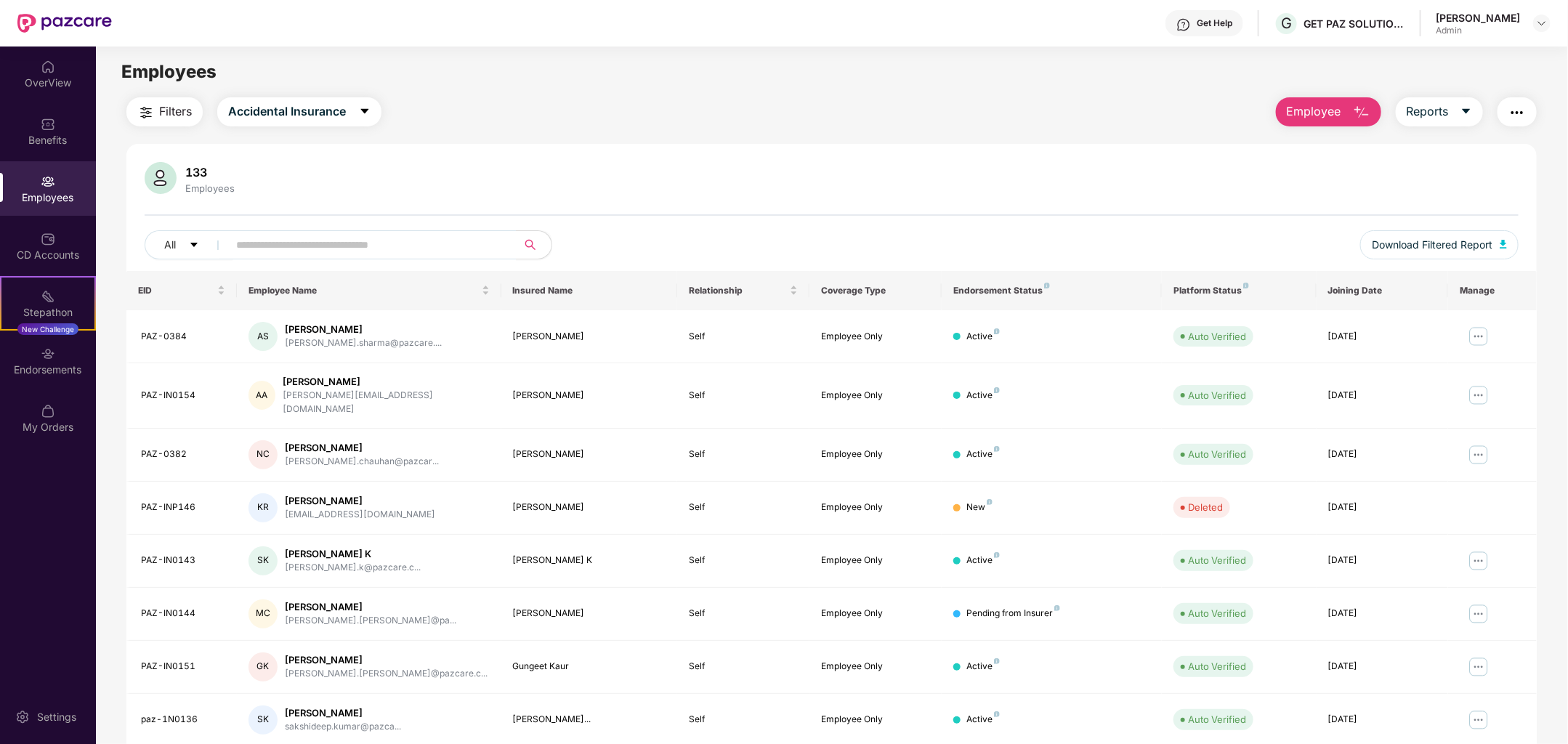
click at [1308, 115] on span "Employee" at bounding box center [1314, 111] width 55 height 18
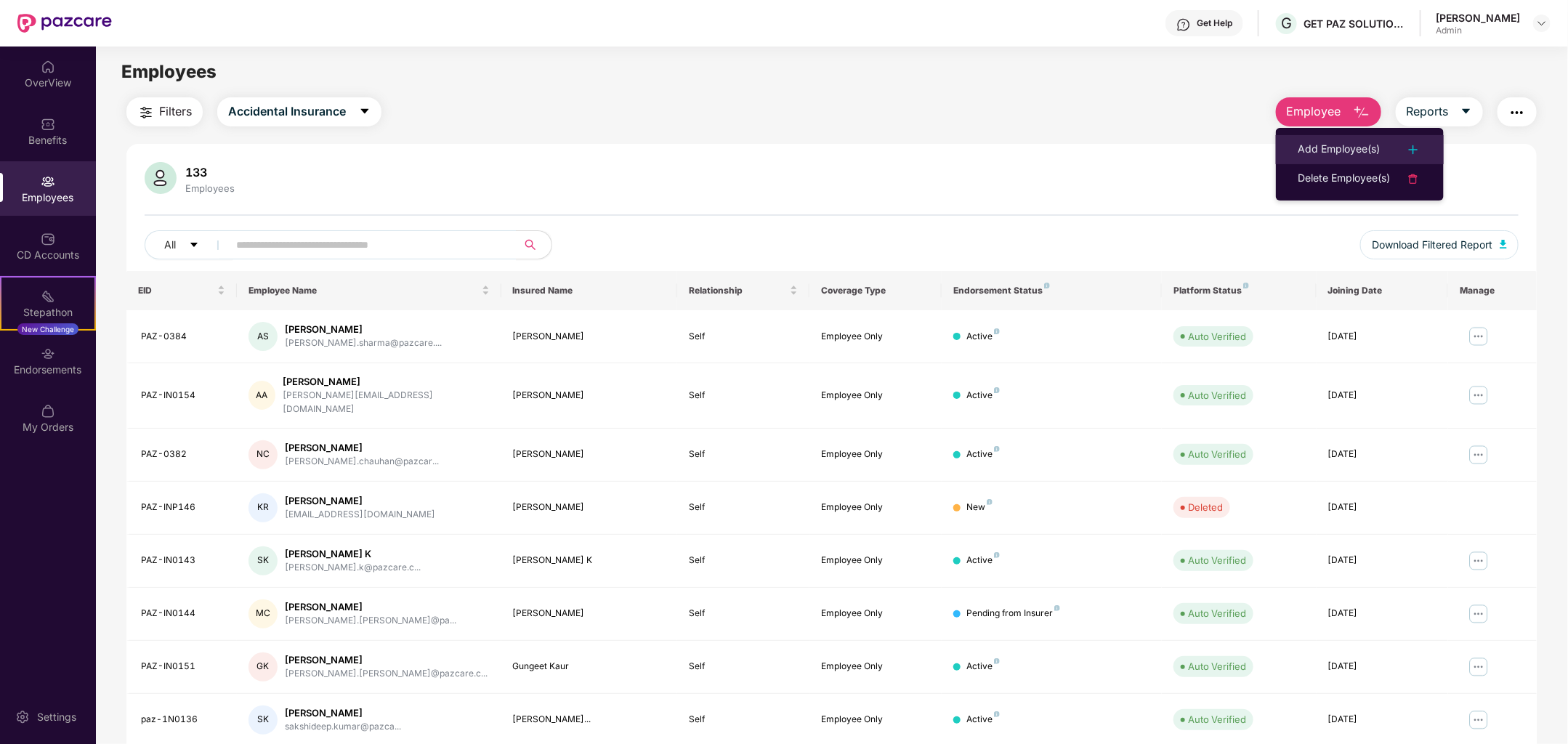
click at [1336, 147] on div "Add Employee(s)" at bounding box center [1339, 150] width 82 height 18
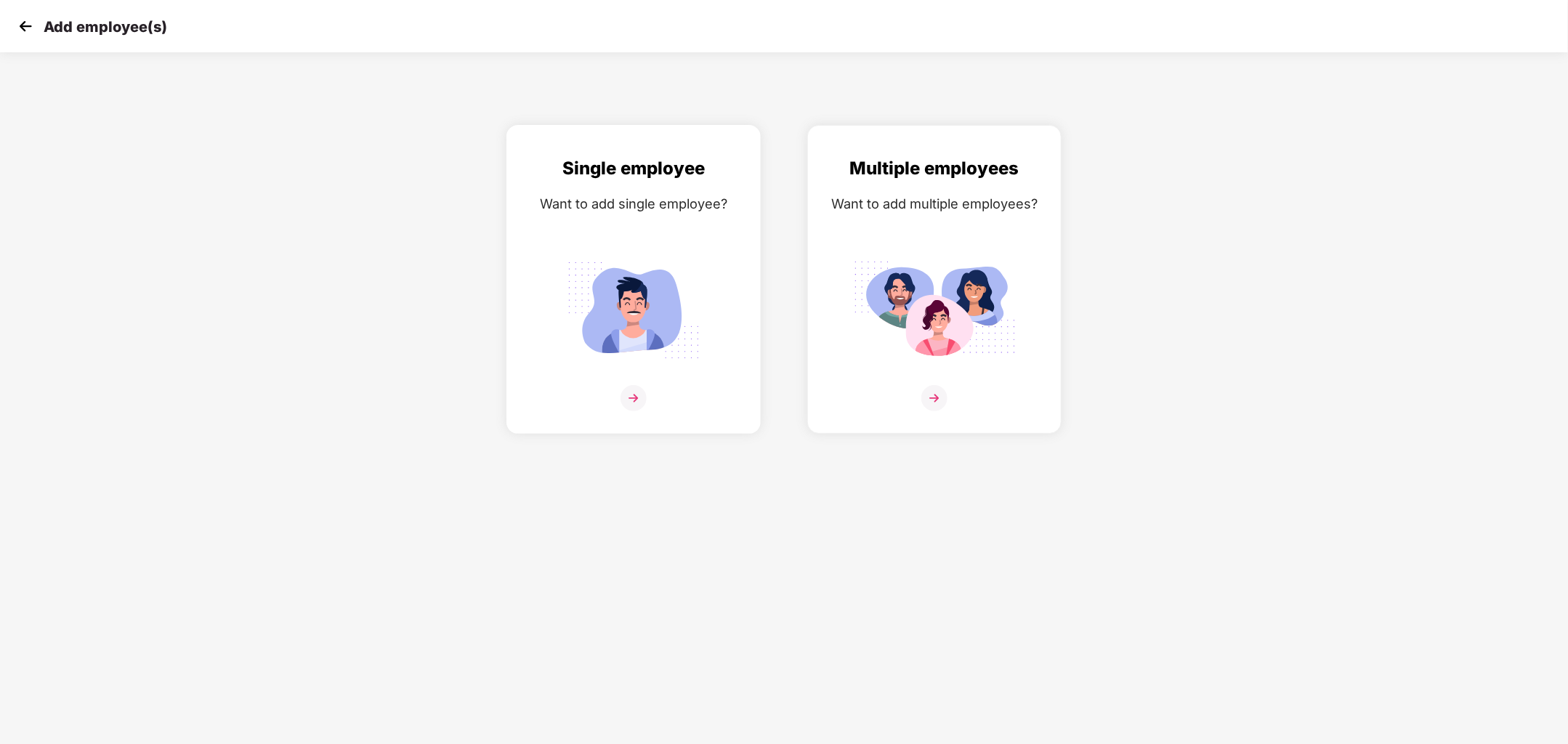
click at [679, 330] on img at bounding box center [633, 310] width 163 height 113
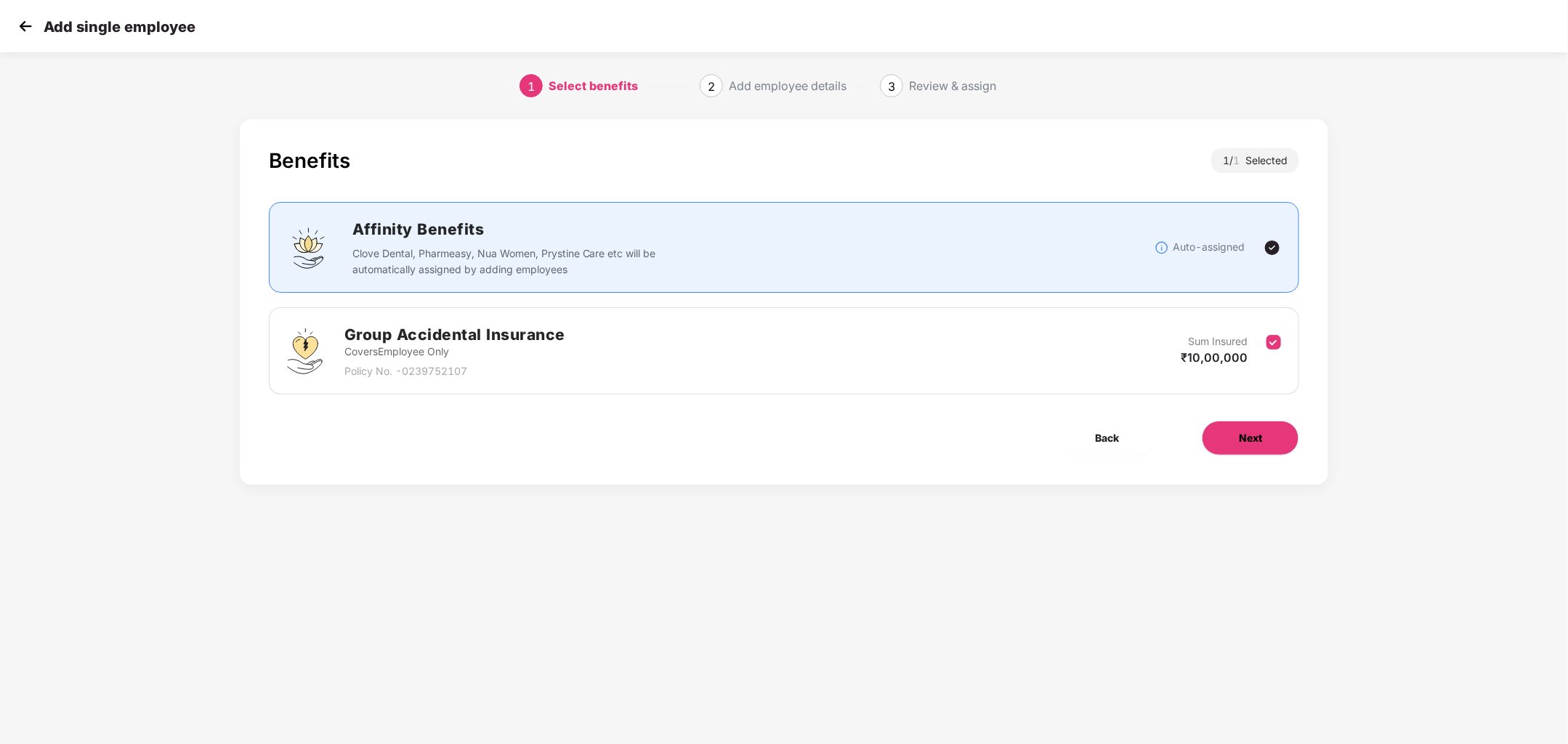
click at [1220, 435] on button "Next" at bounding box center [1251, 438] width 98 height 35
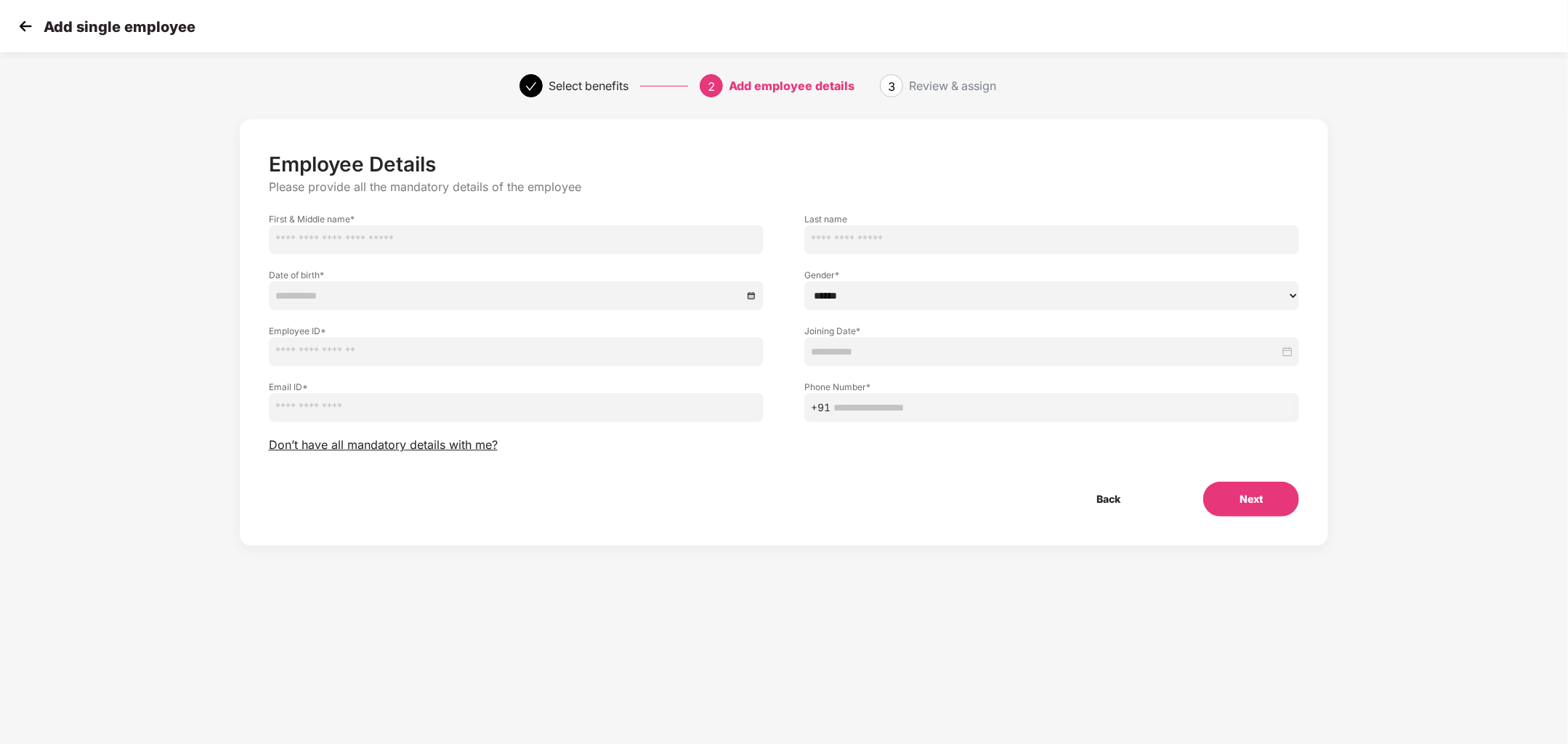
click at [449, 453] on div "Employee Details Please provide all the mandatory details of the employee First…" at bounding box center [784, 334] width 1031 height 365
click at [445, 441] on span "Don’t have all mandatory details with me?" at bounding box center [383, 444] width 229 height 16
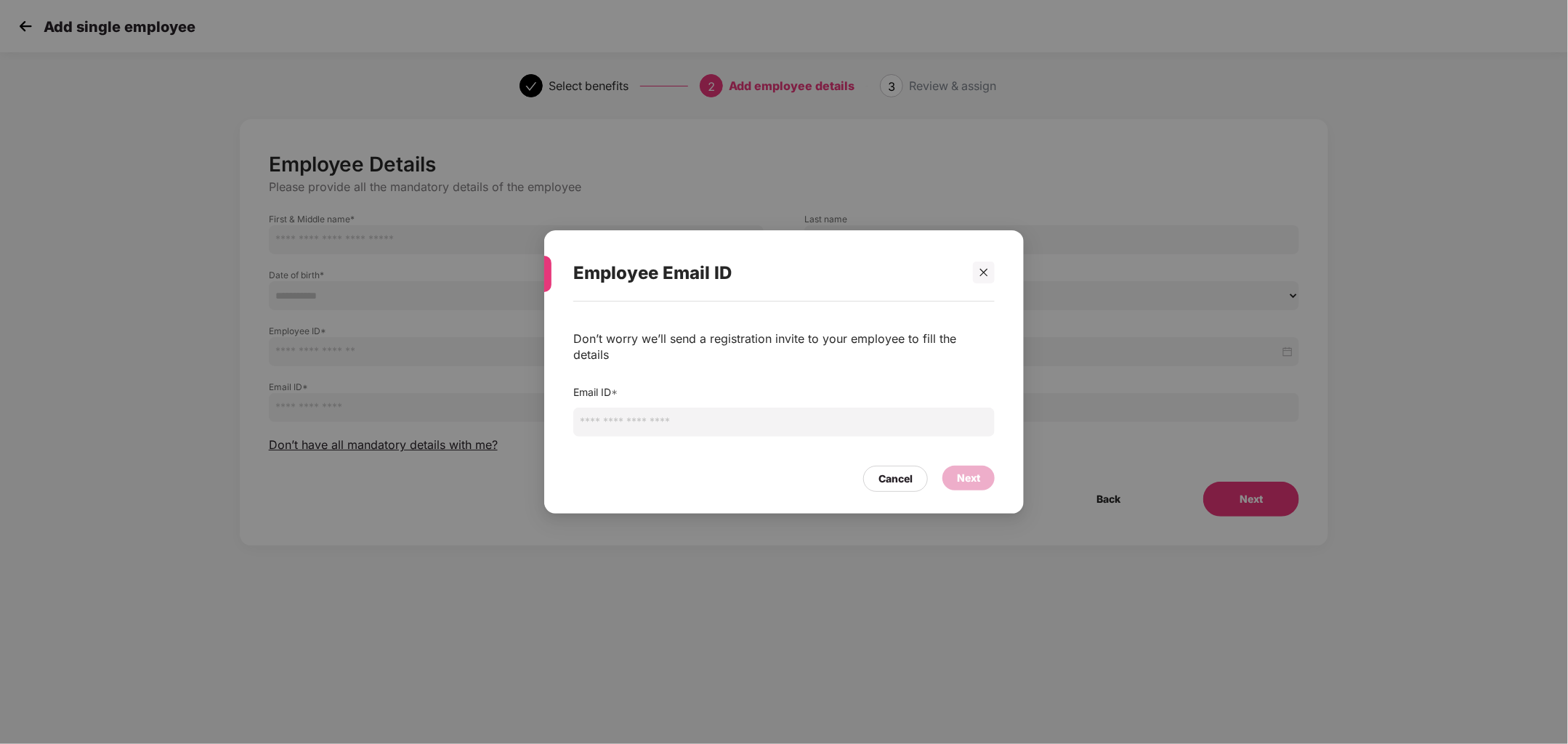
click at [627, 417] on input "email" at bounding box center [784, 422] width 422 height 29
paste input "**********"
type input "**********"
click at [971, 470] on div "Next" at bounding box center [968, 478] width 23 height 16
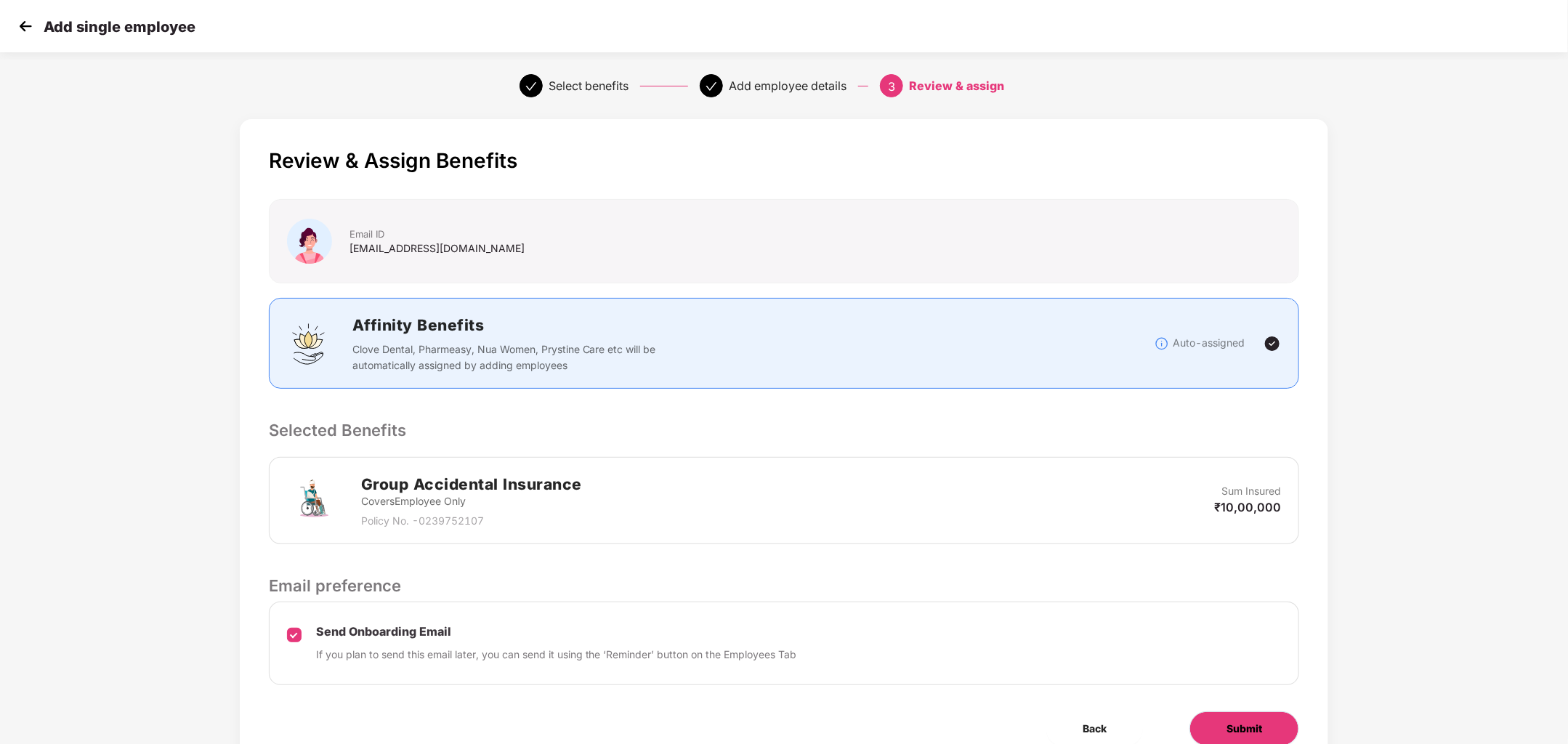
click at [1227, 726] on span "Submit" at bounding box center [1245, 728] width 36 height 16
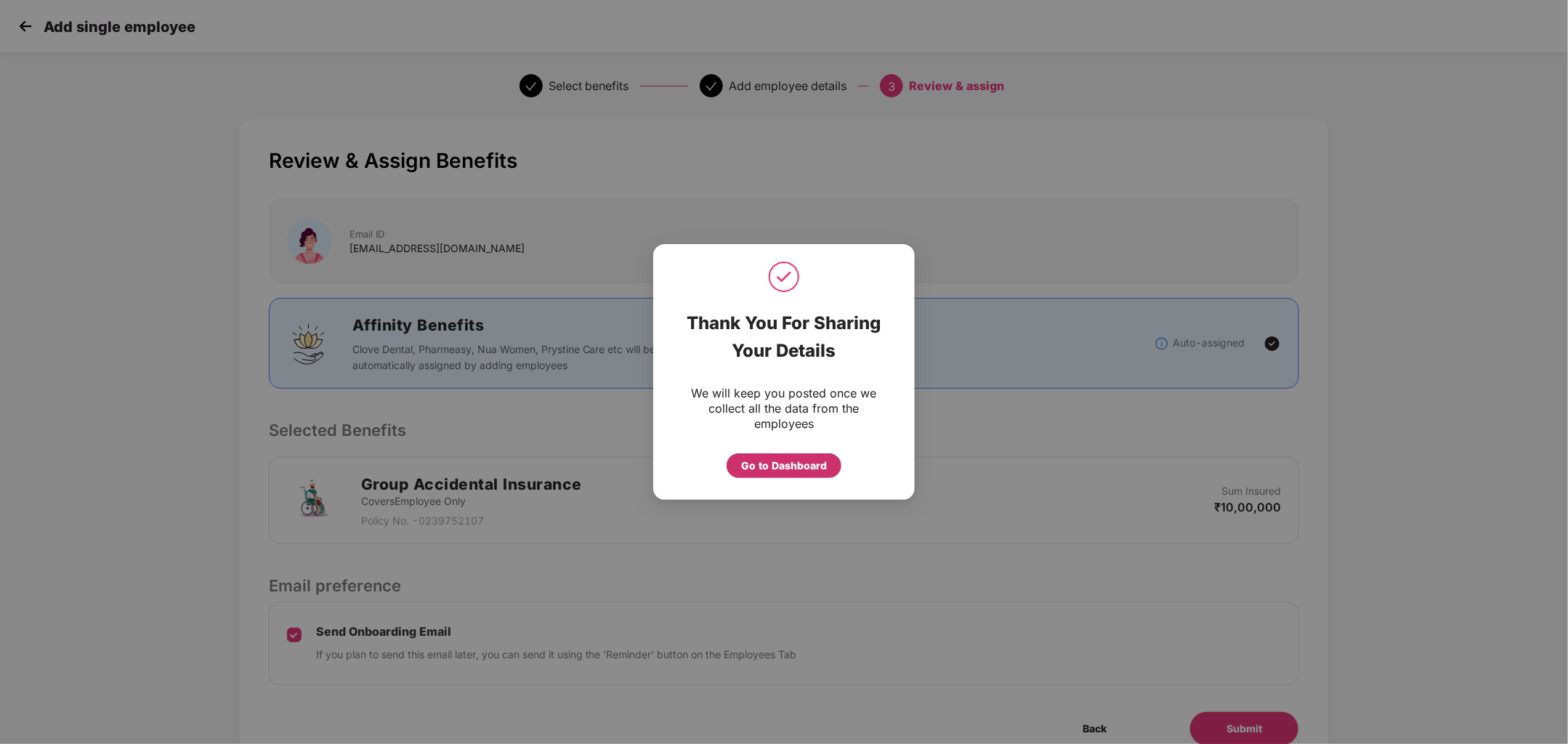
click at [775, 472] on div "Go to Dashboard" at bounding box center [784, 466] width 86 height 16
